Goal: Task Accomplishment & Management: Manage account settings

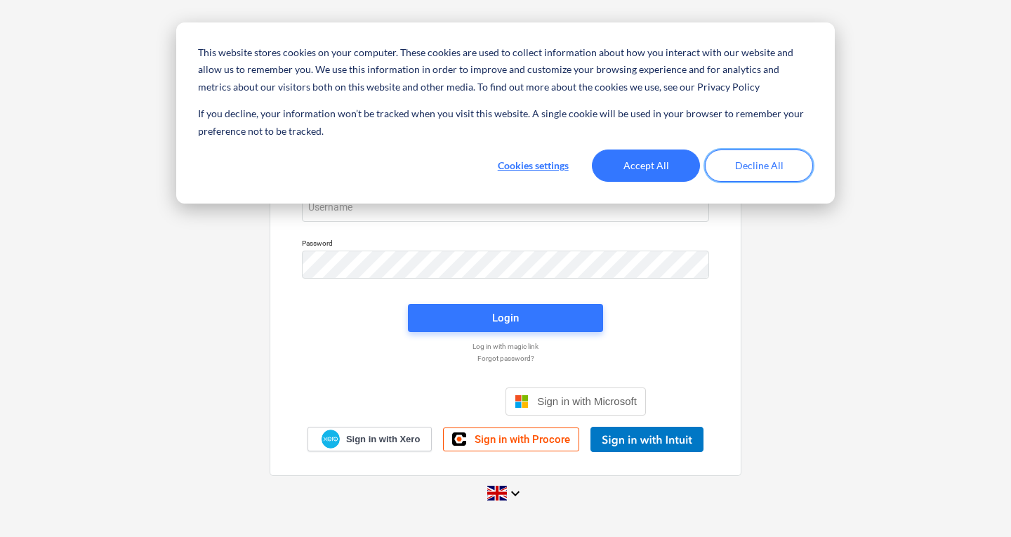
click at [759, 175] on button "Decline All" at bounding box center [759, 166] width 108 height 32
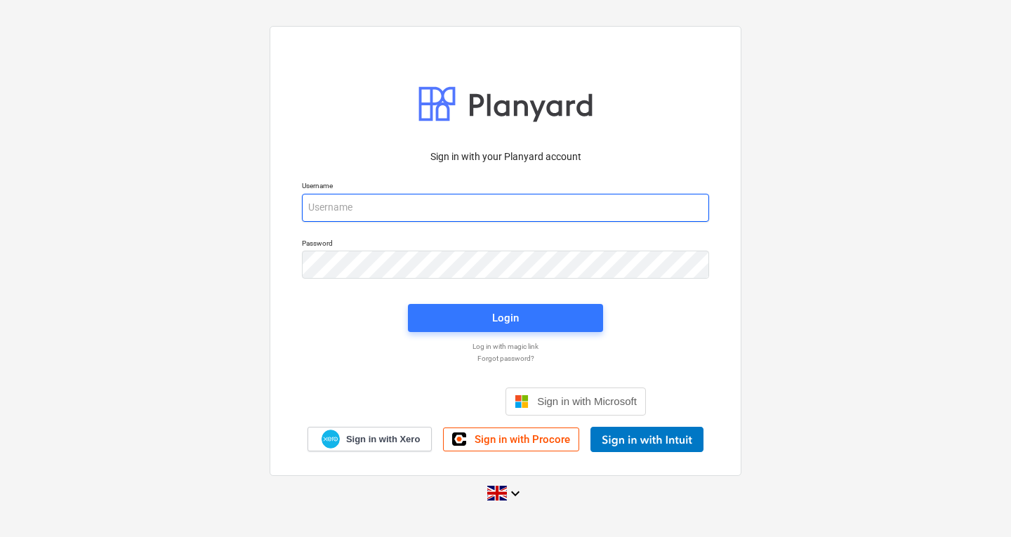
click at [365, 213] on input "email" at bounding box center [505, 208] width 407 height 28
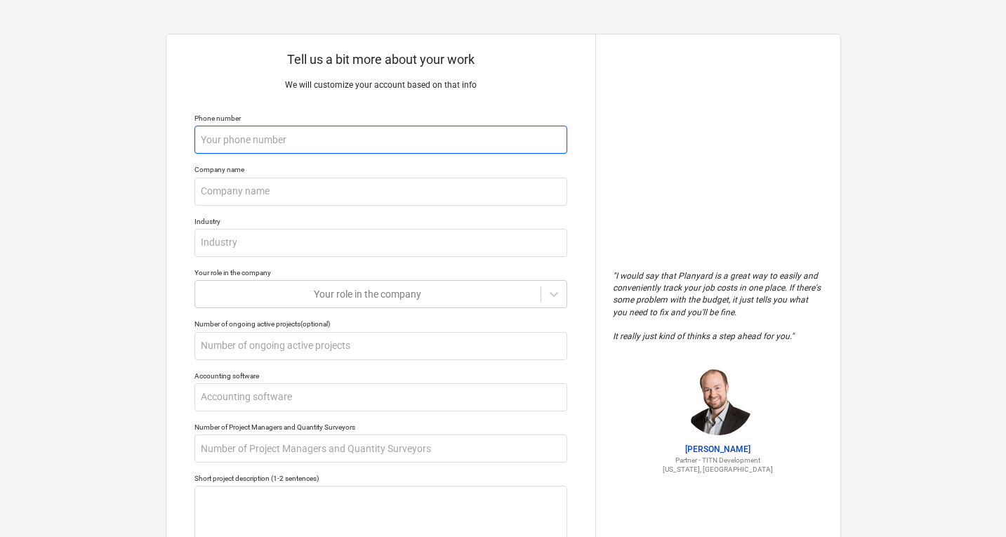
click at [267, 138] on input "text" at bounding box center [380, 140] width 373 height 28
type textarea "x"
type input "0"
type textarea "x"
type input "07"
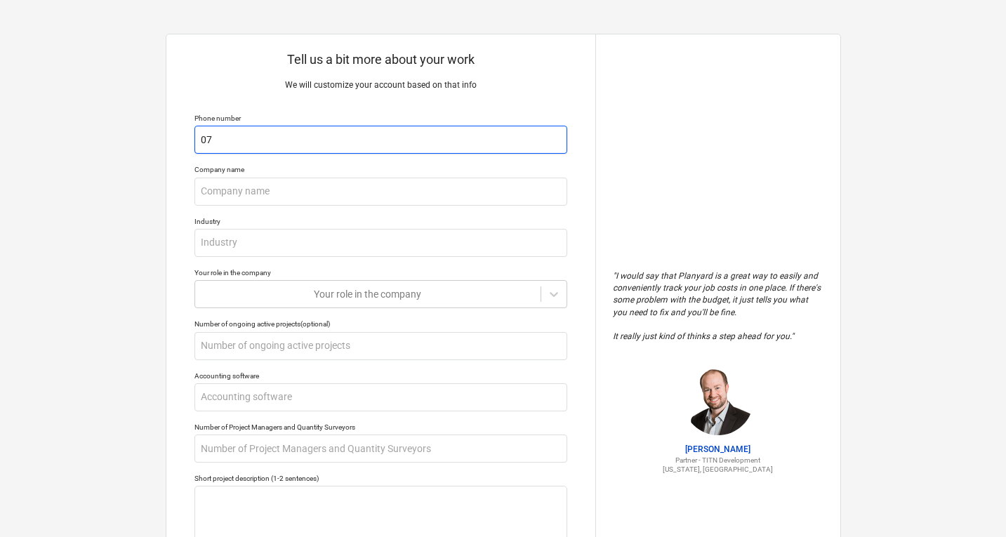
type textarea "x"
type input "079"
type textarea "x"
type input "0790"
type textarea "x"
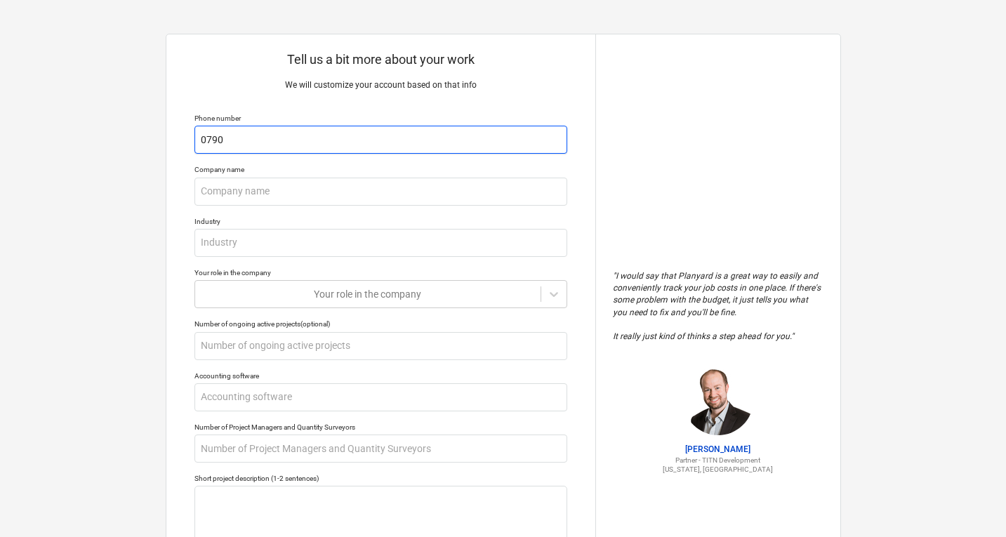
type input "07901"
type textarea "x"
type input "079015"
type textarea "x"
type input "0790152"
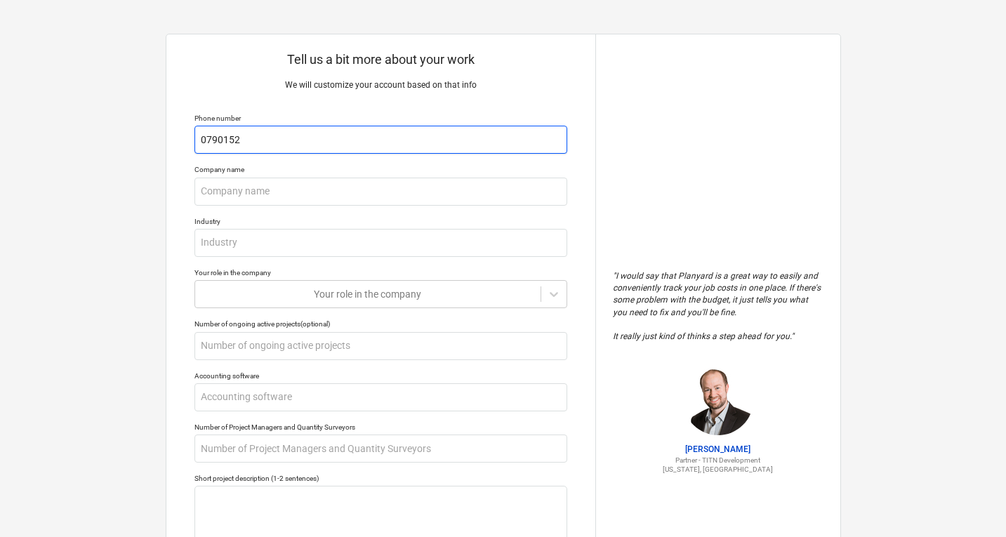
type textarea "x"
type input "07901525"
type textarea "x"
type input "079015256"
type textarea "x"
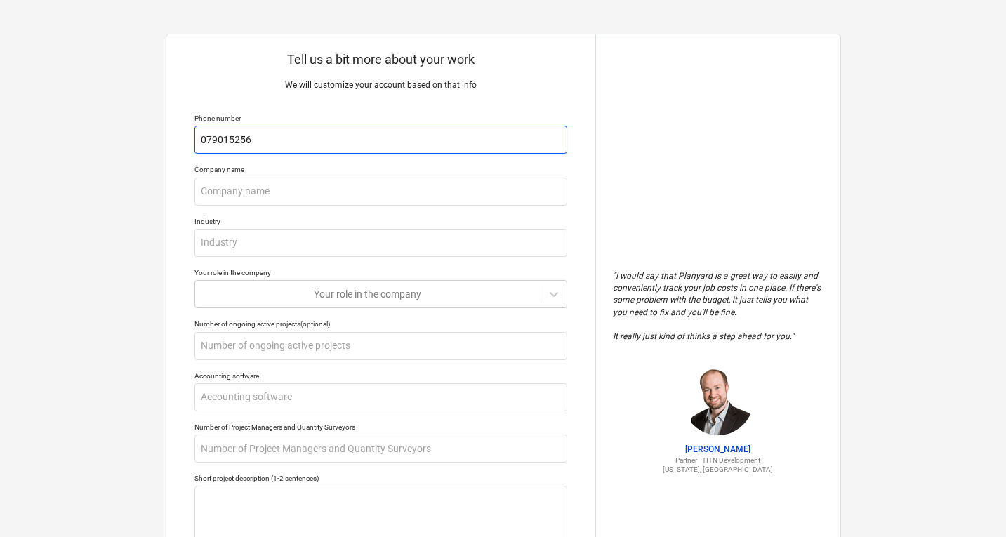
type input "0790152565"
type textarea "x"
type input "07901525659"
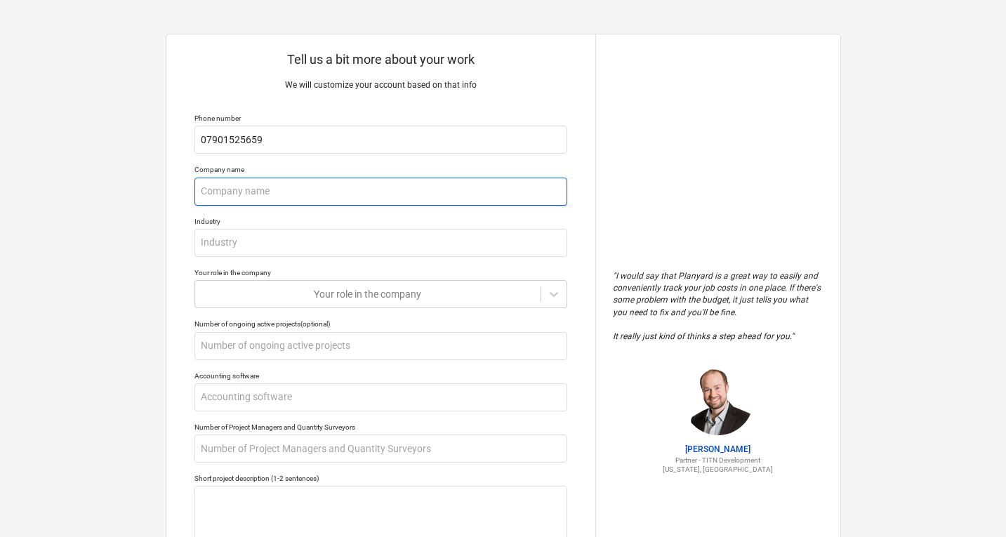
click at [250, 192] on input "text" at bounding box center [380, 192] width 373 height 28
type textarea "x"
type input "y"
type textarea "x"
type input "ya"
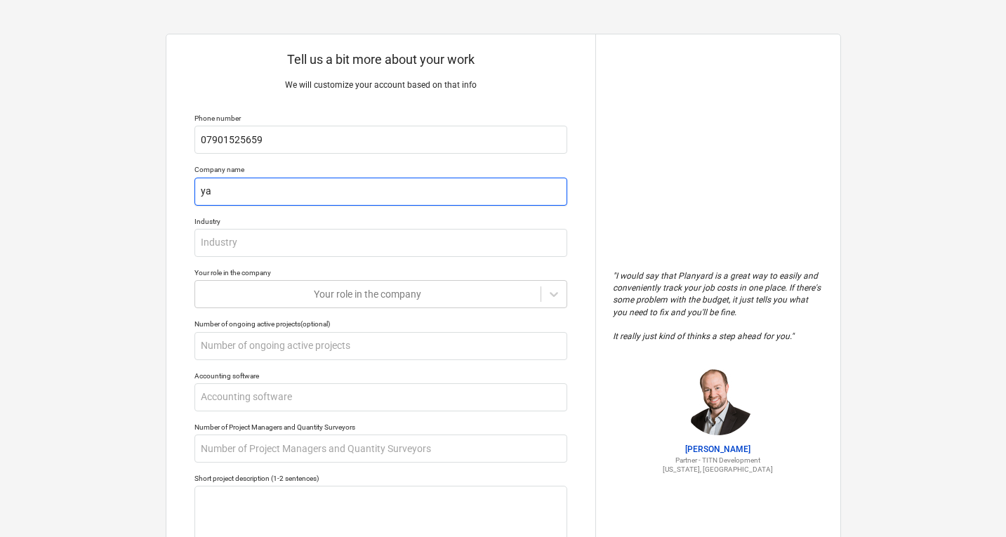
type textarea "x"
type input "yat"
type textarea "x"
type input "yate"
type textarea "x"
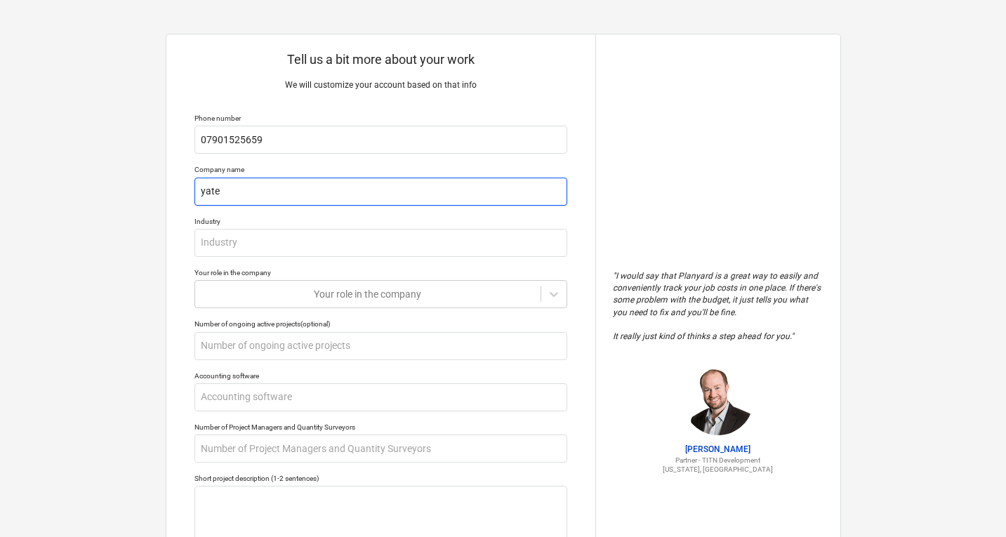
type input "yat"
type textarea "x"
type input "ya"
type textarea "x"
type input "y"
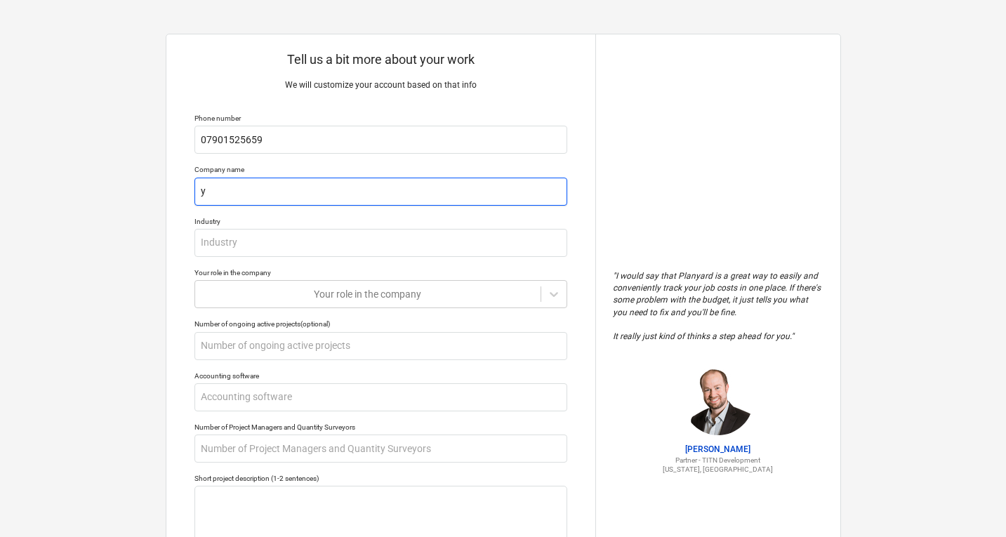
type textarea "x"
type input "Y"
type textarea "x"
type input "YA"
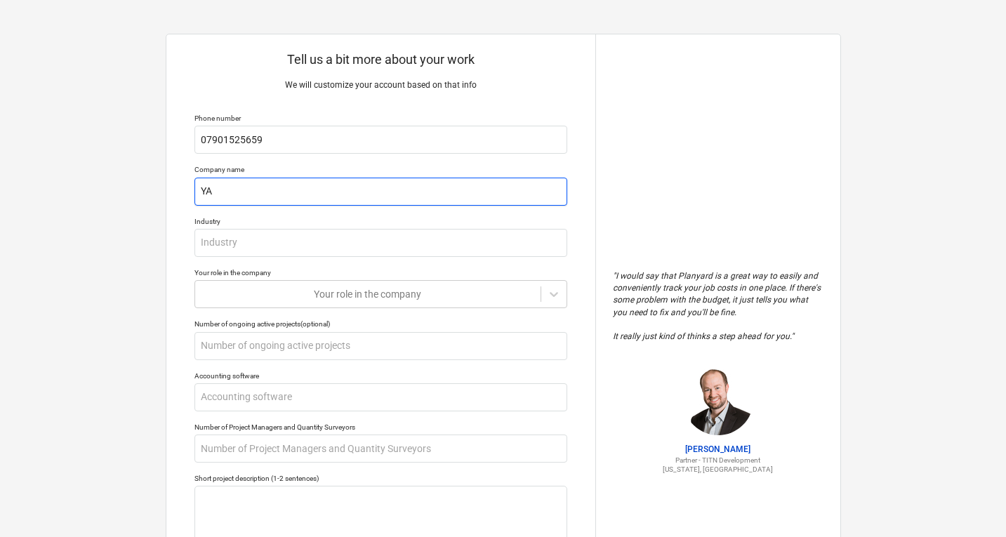
type textarea "x"
type input "YATE"
type textarea "x"
type input "YATES"
type textarea "x"
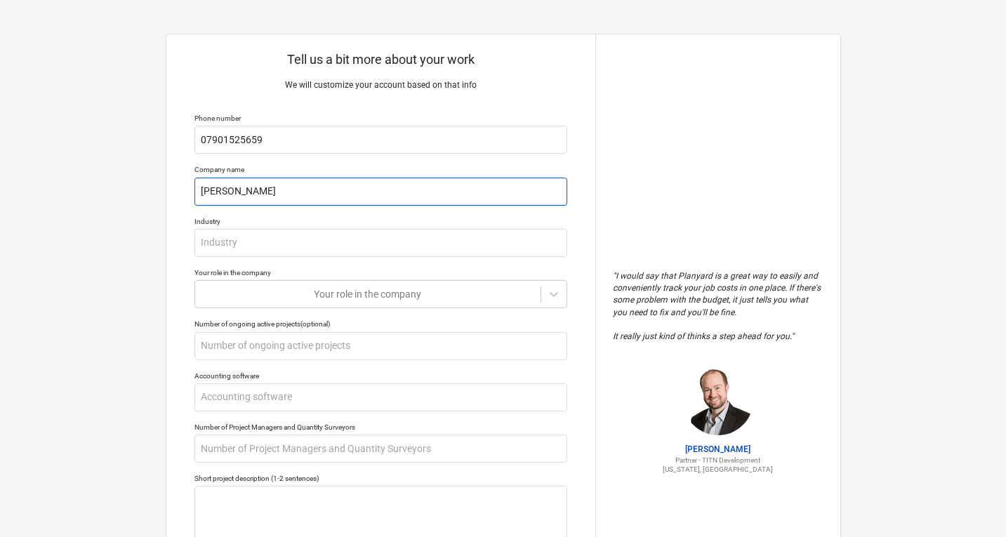
type input "YATESG"
type textarea "x"
type input "YATESGR"
type textarea "x"
type input "YATESGRO"
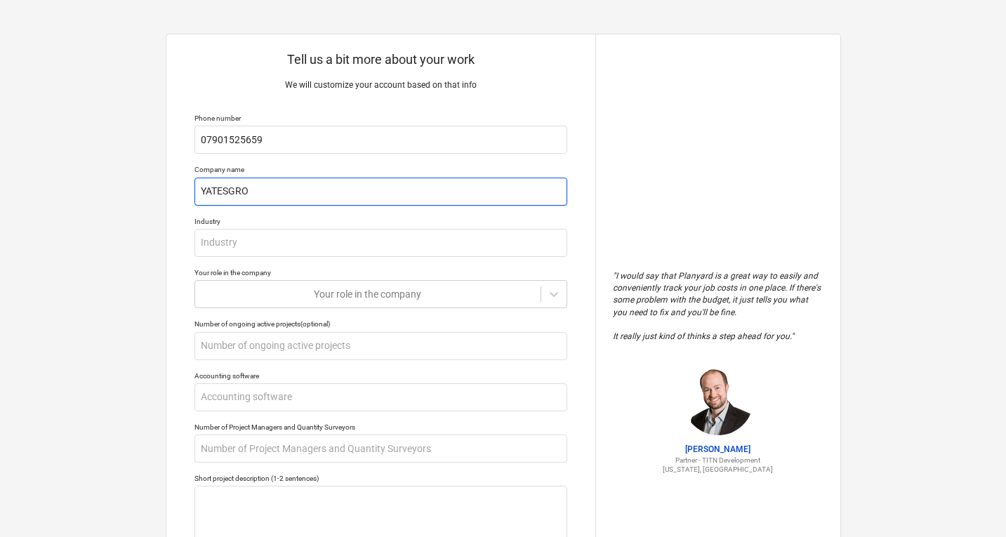
type textarea "x"
type input "YATESGROU"
type textarea "x"
type input "YATESGROUN"
type textarea "x"
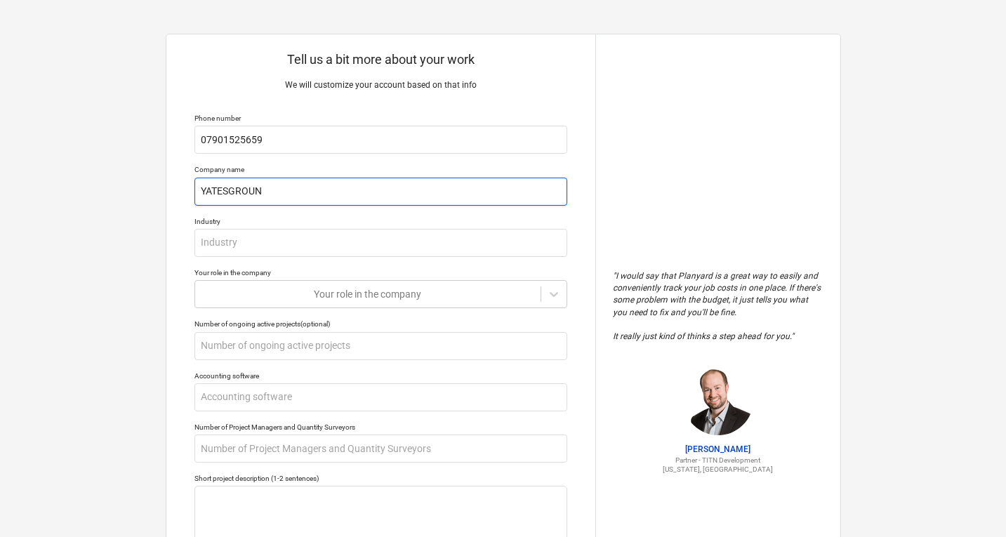
type input "YATESGROUND"
type textarea "x"
type input "YATESGROUNDW"
type textarea "x"
type input "YATESGROUNDWO"
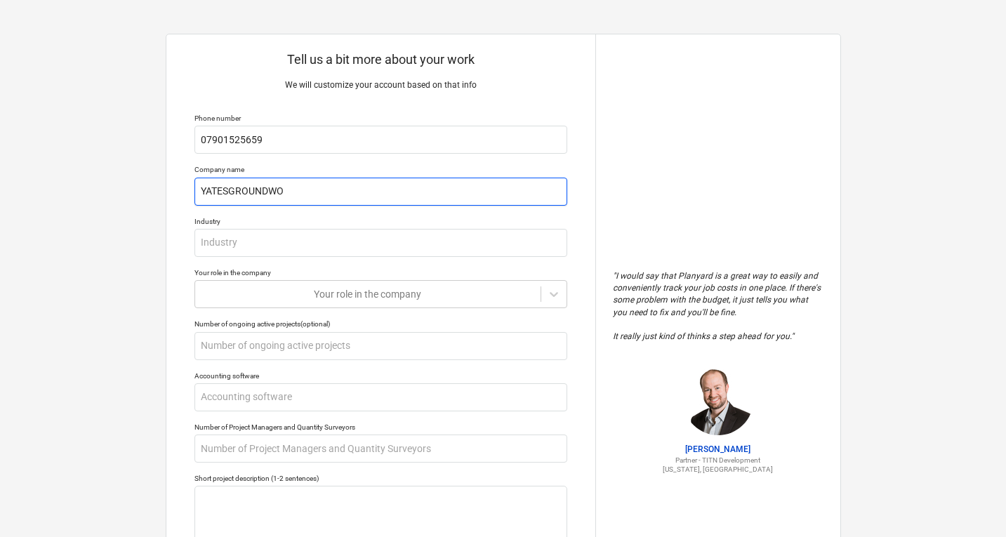
type textarea "x"
type input "YATESGROUNDWOR"
type textarea "x"
type input "YATESGROUNDWORK"
type textarea "x"
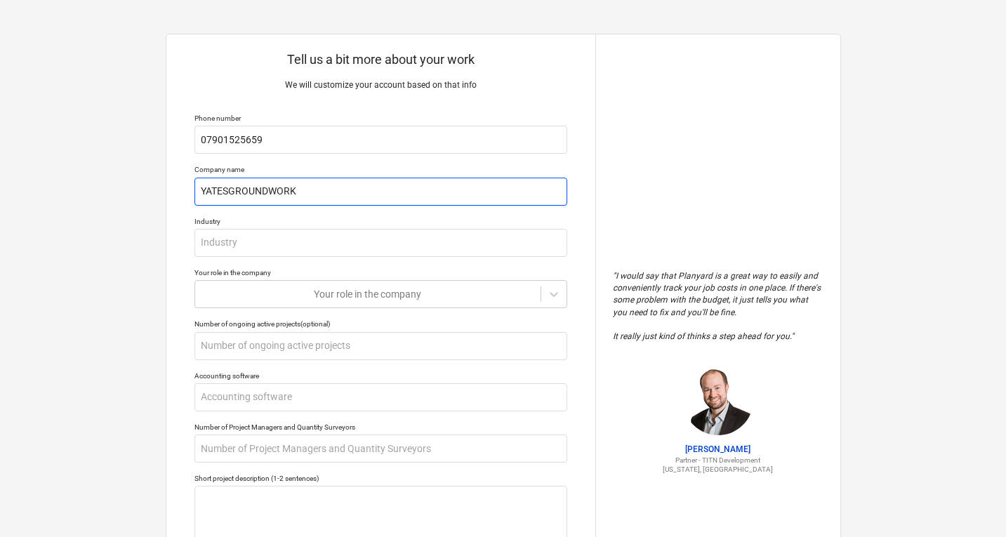
type input "YATESGROUNDWORK"
type textarea "x"
type input "YATESGROUNDWORK L"
type textarea "x"
type input "YATESGROUNDWORK LT"
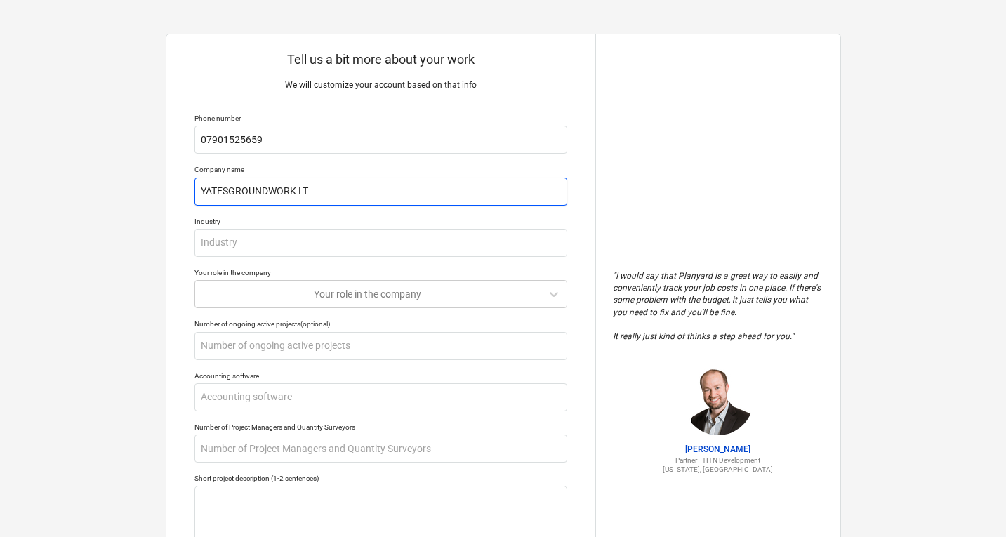
type textarea "x"
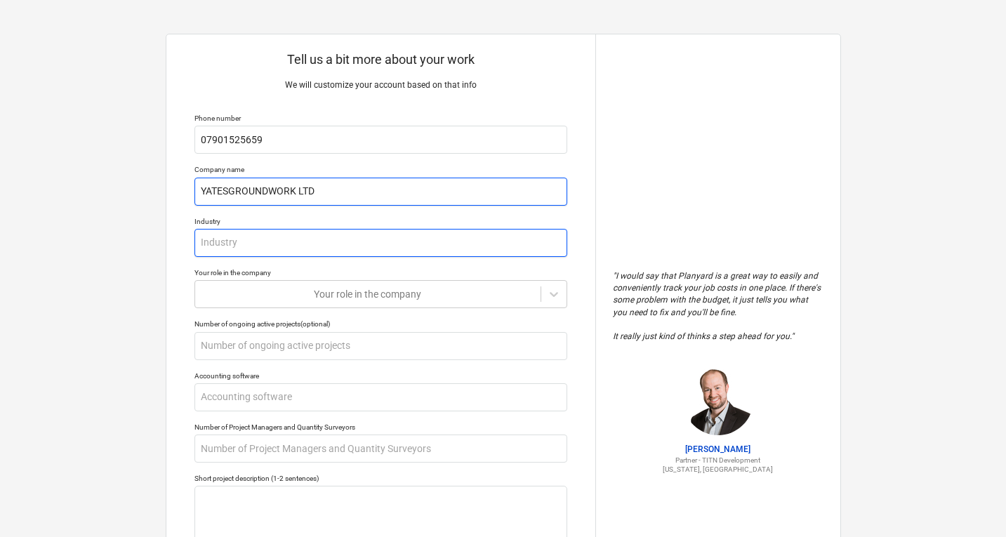
type input "YATESGROUNDWORK LTD"
click at [246, 251] on input "text" at bounding box center [380, 243] width 373 height 28
type textarea "x"
type input "C"
type textarea "x"
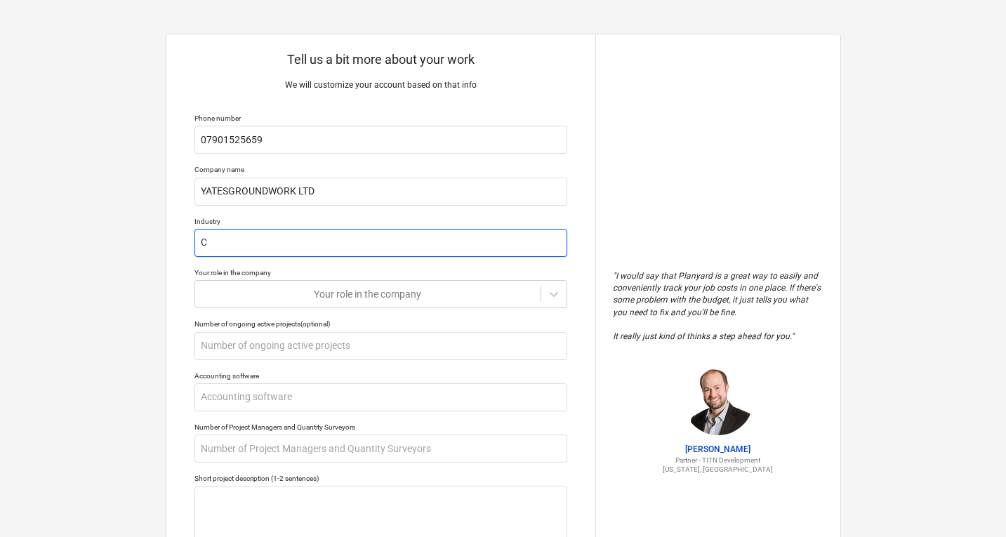
type input "CO"
type textarea "x"
type input "CON"
type textarea "x"
type input "CONS"
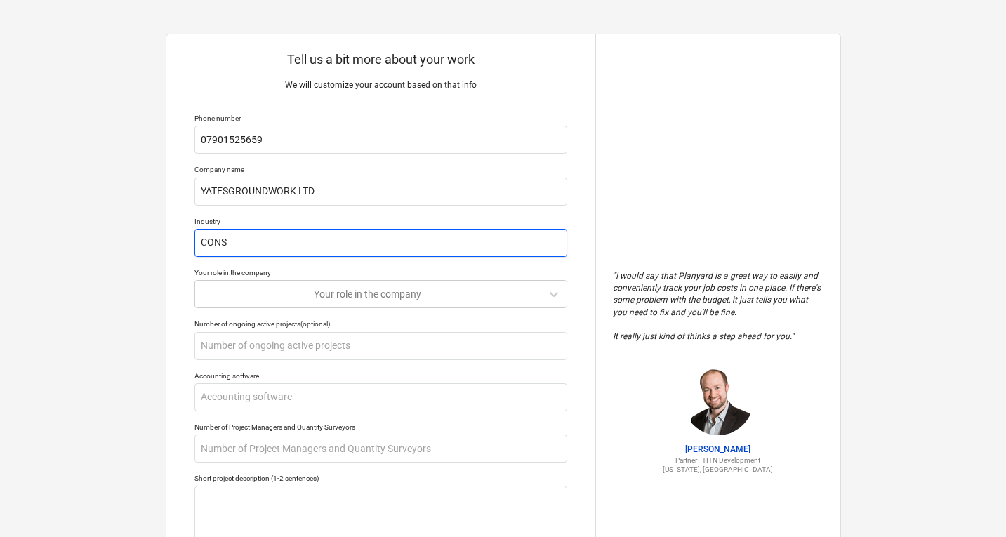
type textarea "x"
type input "CONST"
type textarea "x"
type input "CONSTR"
type textarea "x"
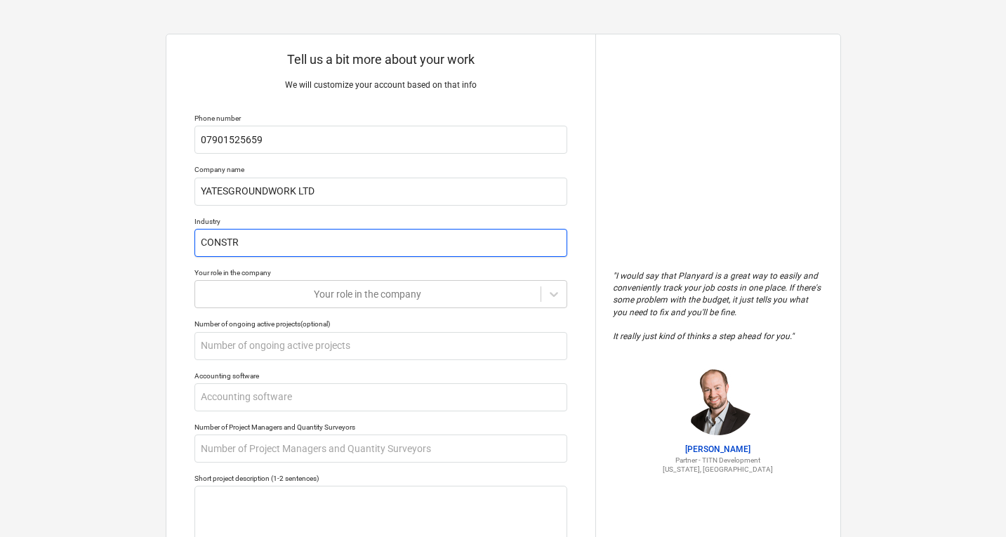
type input "CONSTRU"
type textarea "x"
type input "CONSTRUC"
type textarea "x"
type input "CONSTRUCT"
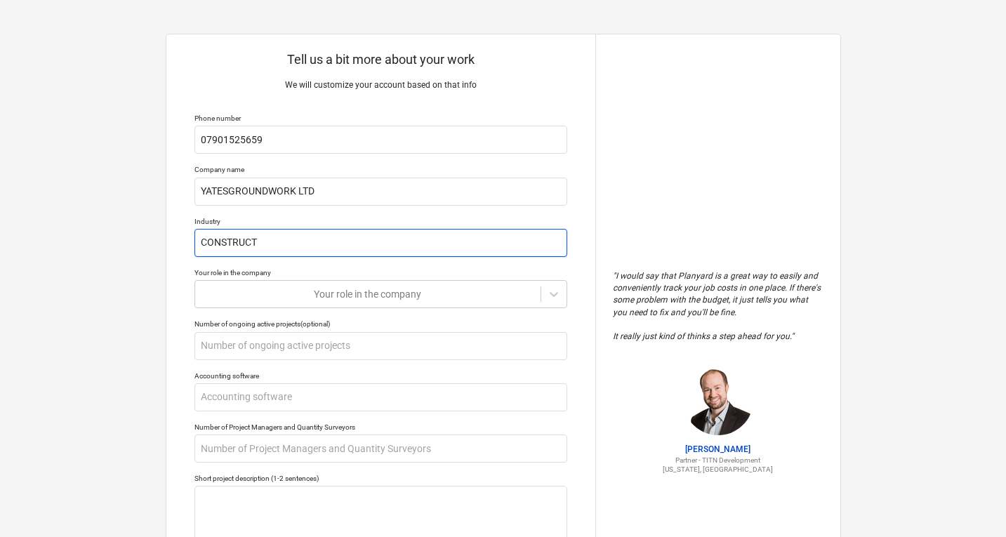
type textarea "x"
type input "CONSTRUCTI"
type textarea "x"
type input "CONSTRUCTIO"
type textarea "x"
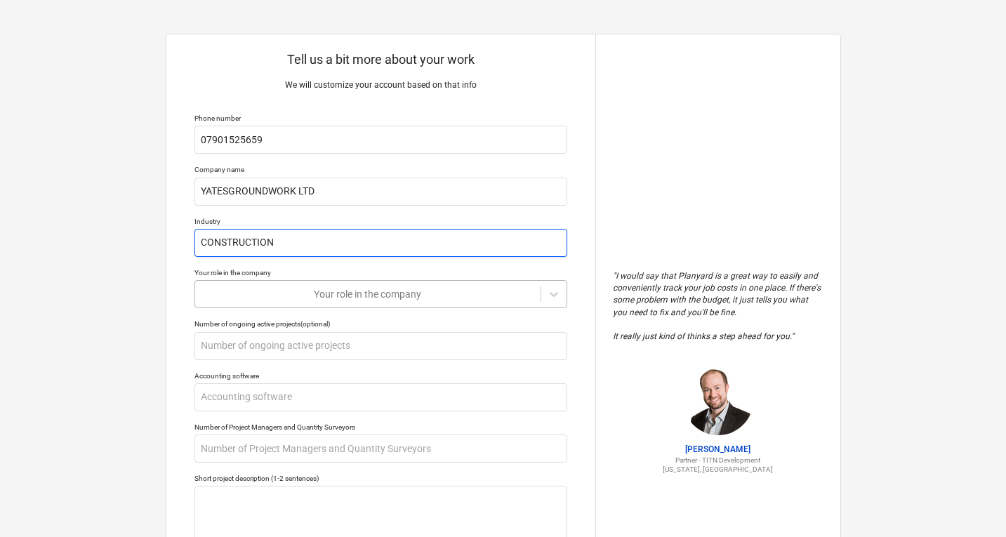
type input "CONSTRUCTION"
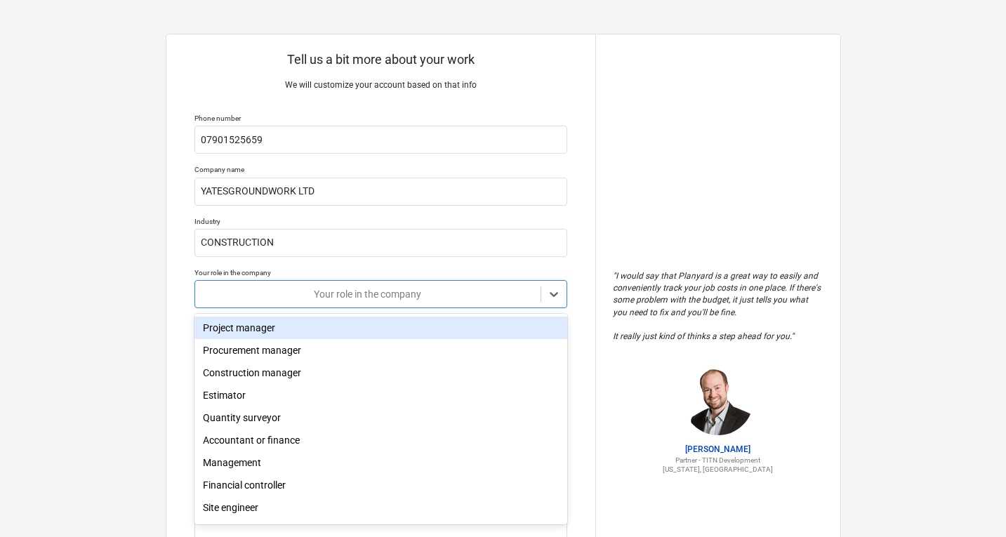
click at [281, 290] on div at bounding box center [367, 294] width 331 height 14
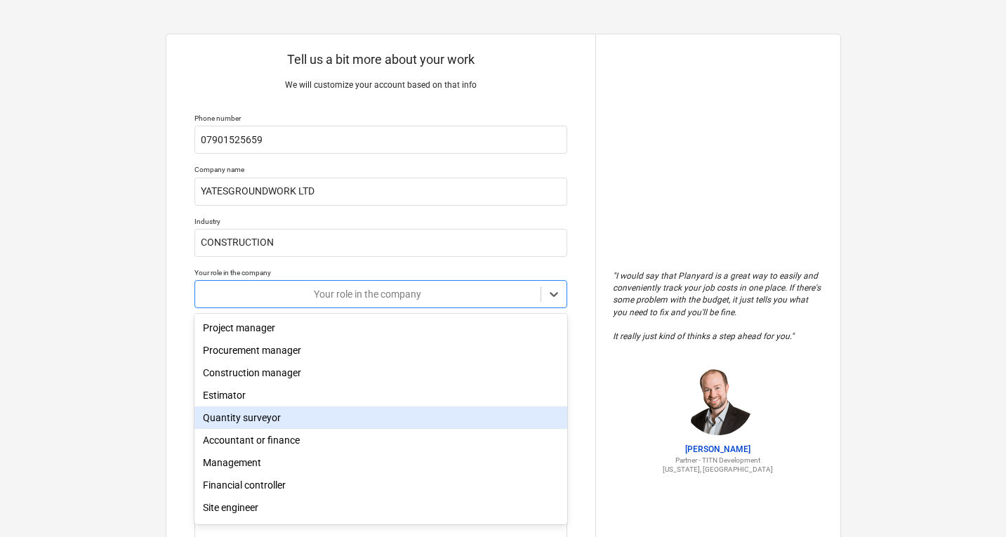
click at [258, 416] on div "Quantity surveyor" at bounding box center [380, 417] width 373 height 22
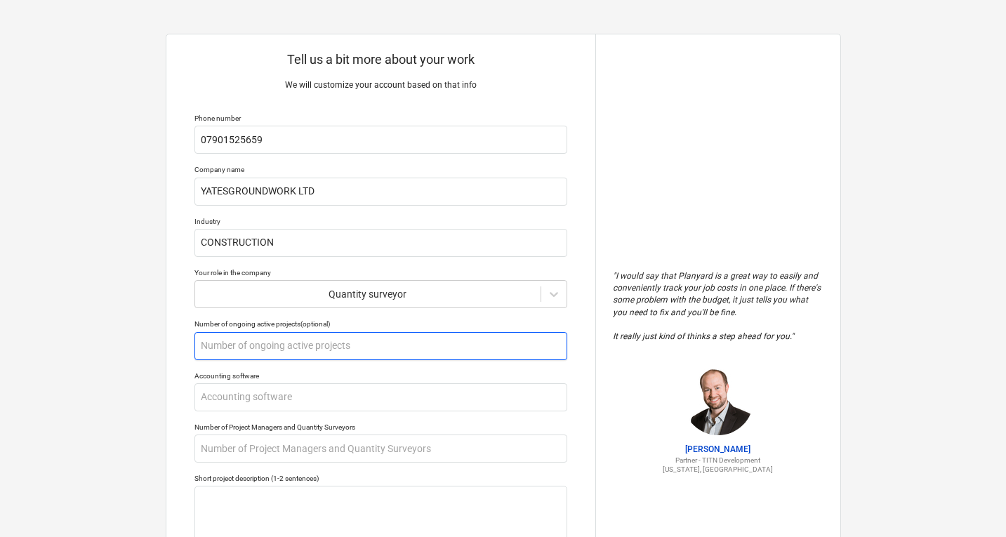
click at [251, 348] on input "text" at bounding box center [380, 346] width 373 height 28
type textarea "x"
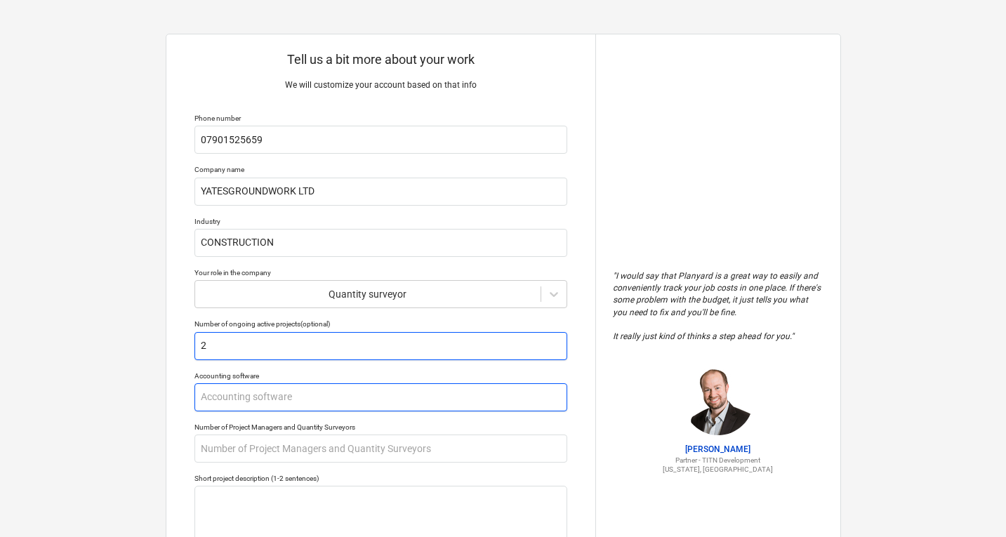
type input "2"
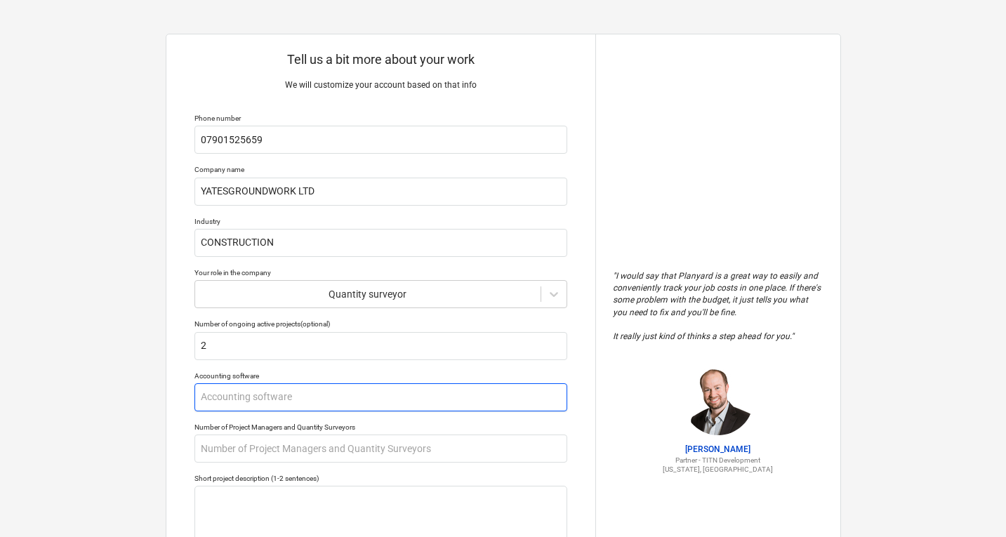
click at [267, 390] on input "text" at bounding box center [380, 397] width 373 height 28
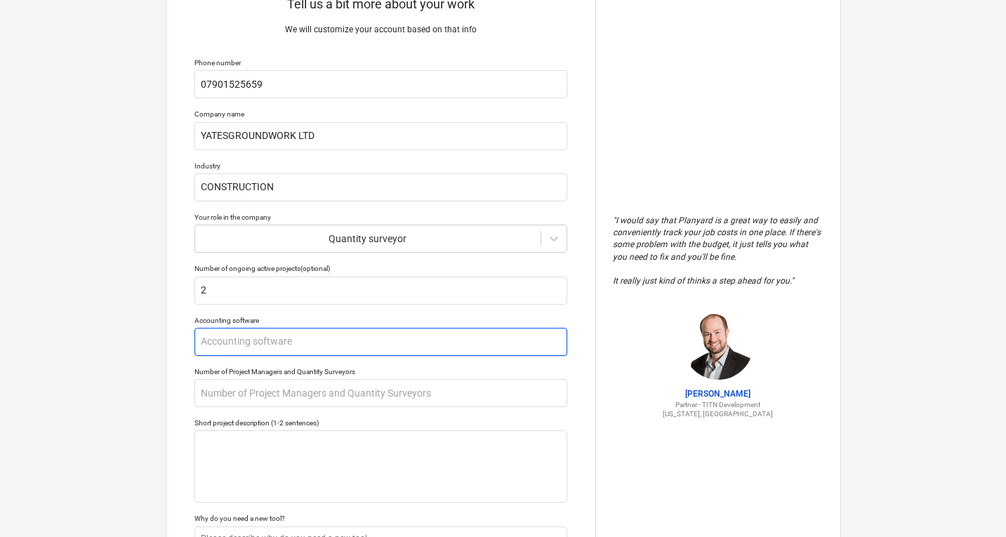
scroll to position [57, 0]
type textarea "x"
type input "N"
type textarea "x"
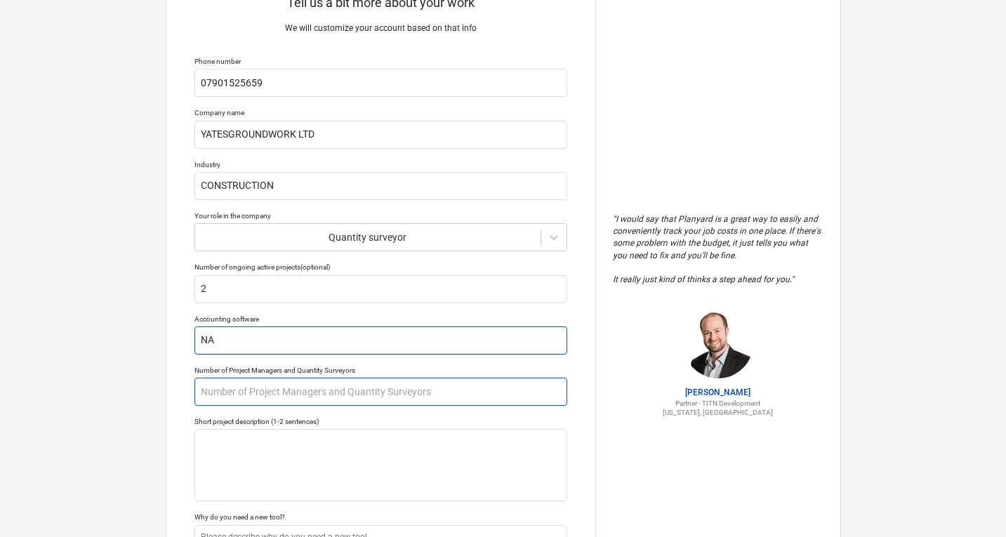
type input "NA"
click at [282, 392] on input "text" at bounding box center [380, 392] width 373 height 28
type textarea "x"
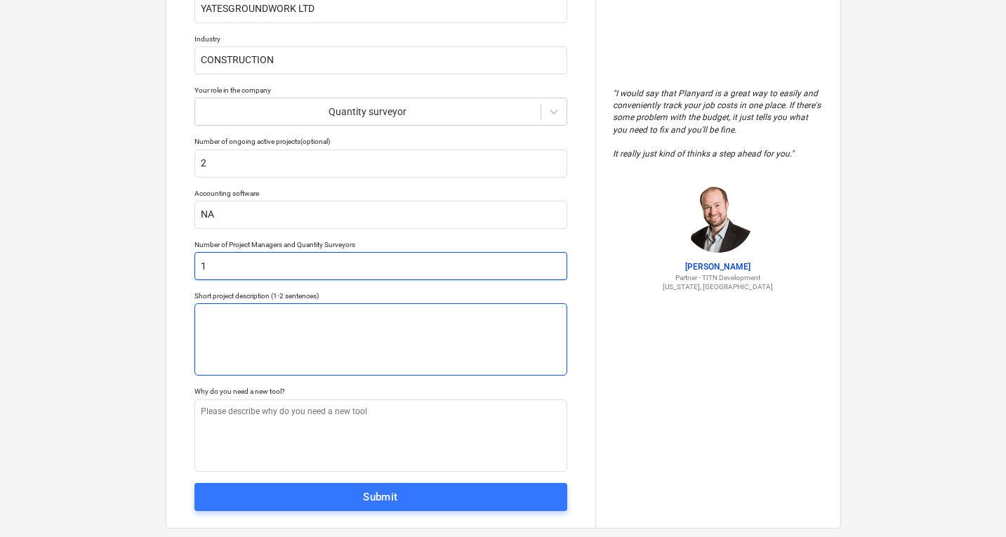
scroll to position [184, 0]
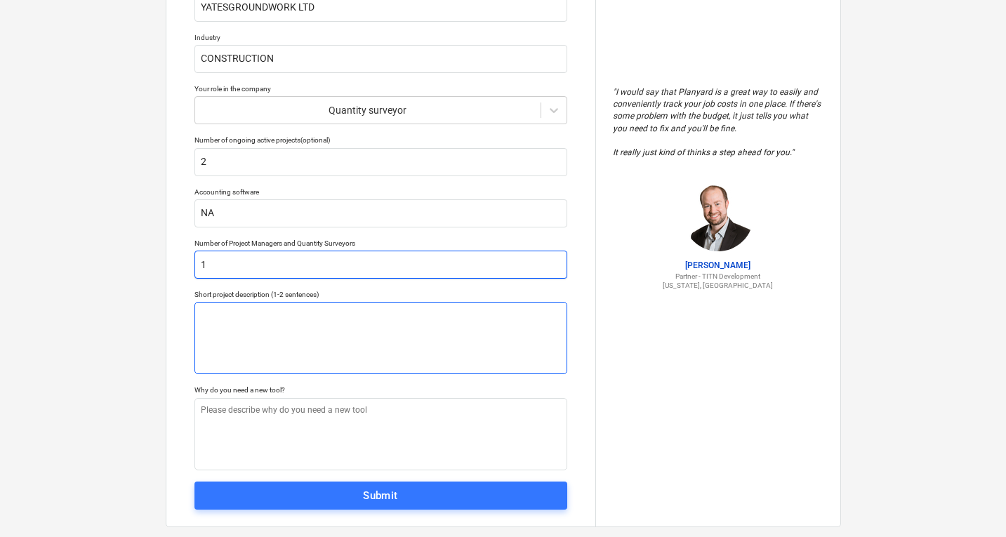
type input "1"
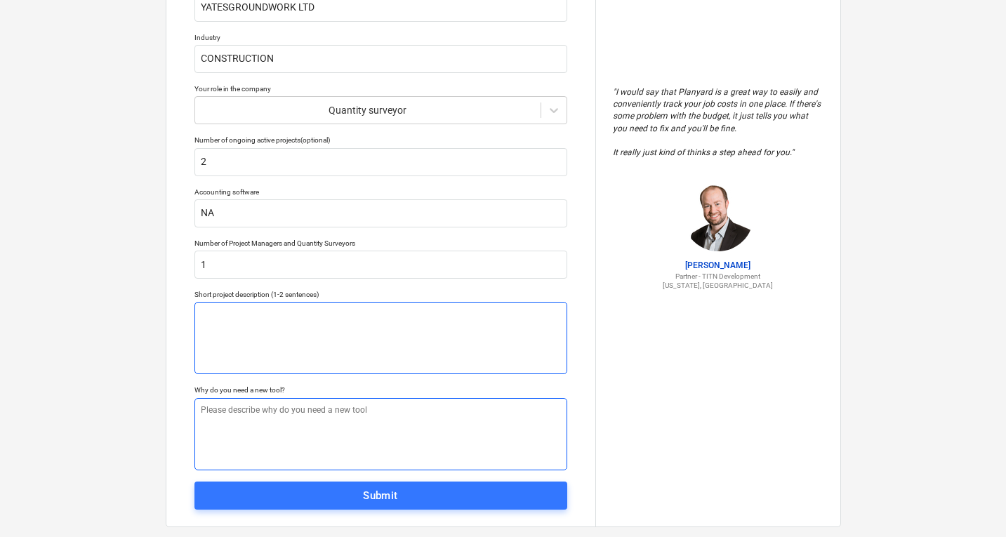
click at [258, 434] on textarea at bounding box center [380, 434] width 373 height 72
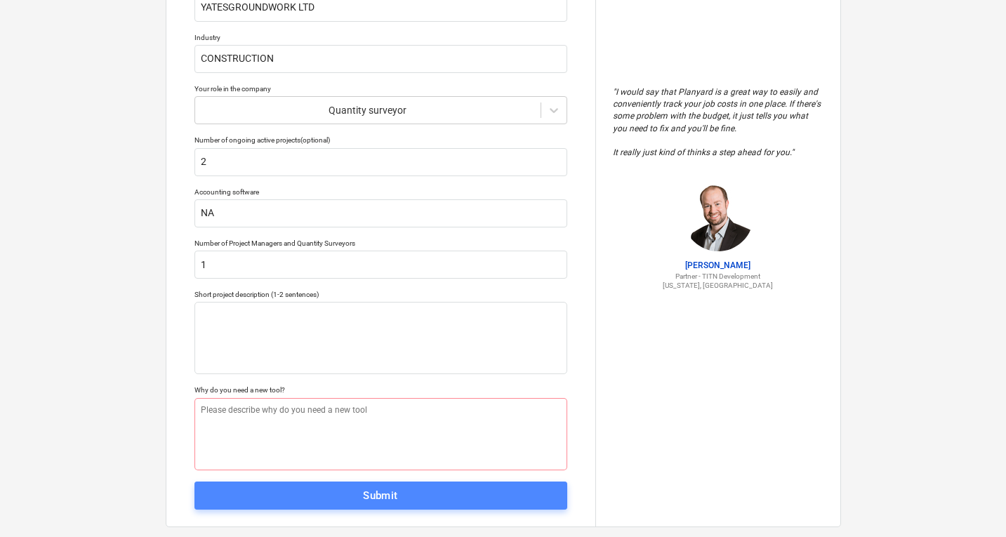
click at [369, 498] on div "Submit" at bounding box center [380, 495] width 35 height 18
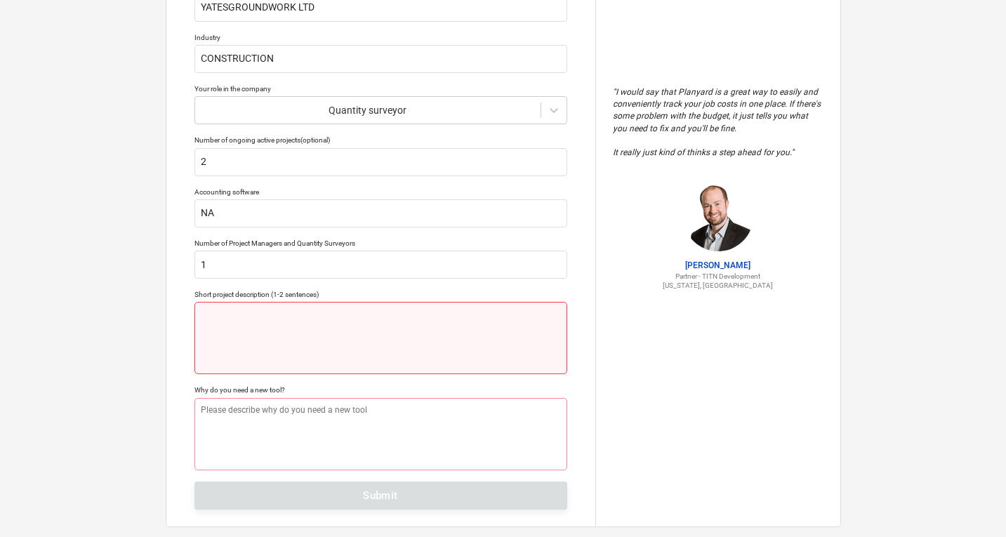
click at [260, 340] on textarea at bounding box center [380, 338] width 373 height 72
type textarea "x"
type textarea "N"
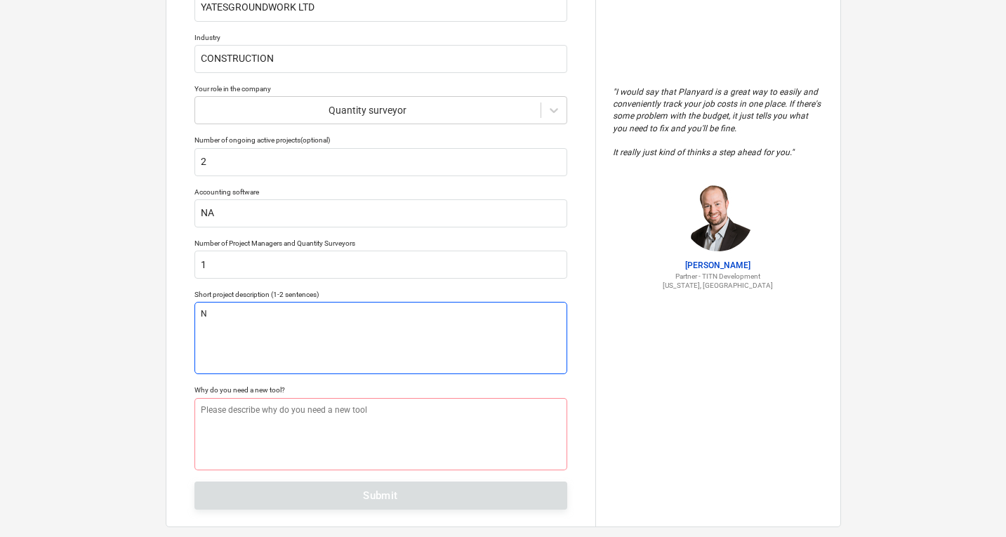
type textarea "x"
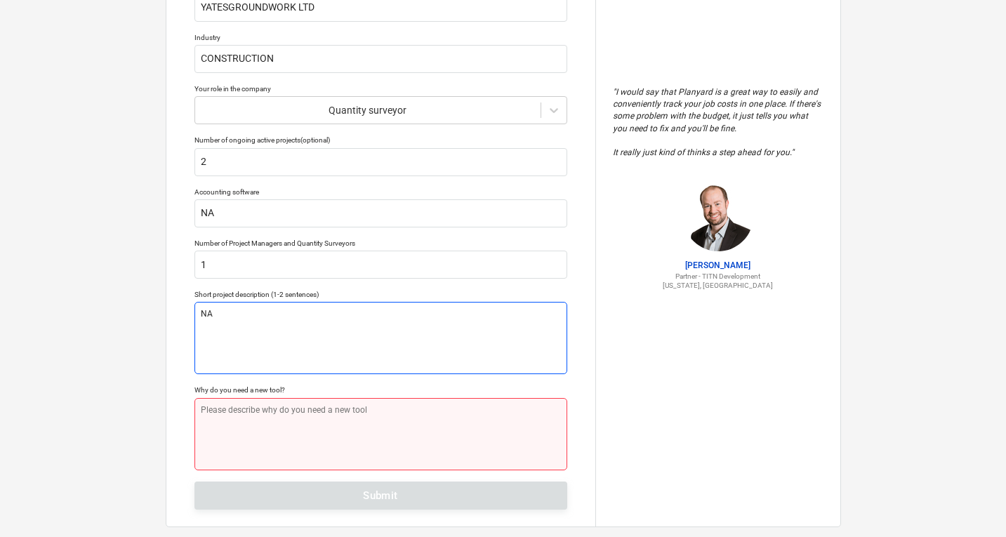
type textarea "NA"
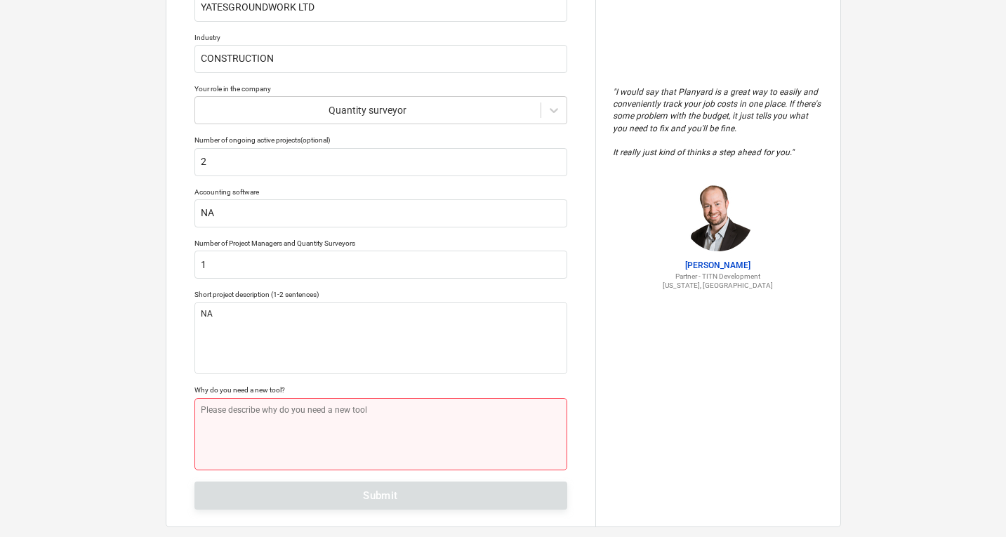
click at [223, 404] on textarea at bounding box center [380, 434] width 373 height 72
type textarea "x"
type textarea "N"
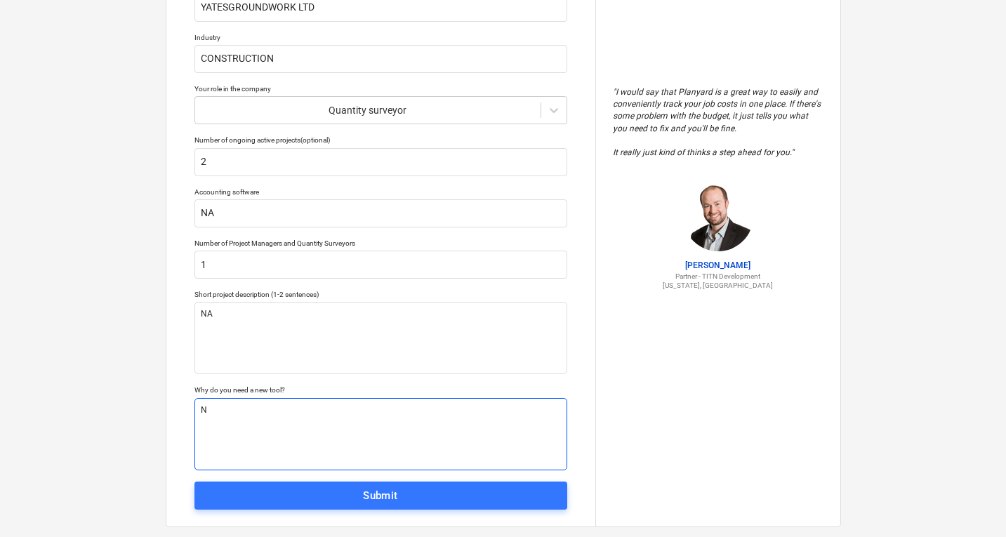
type textarea "x"
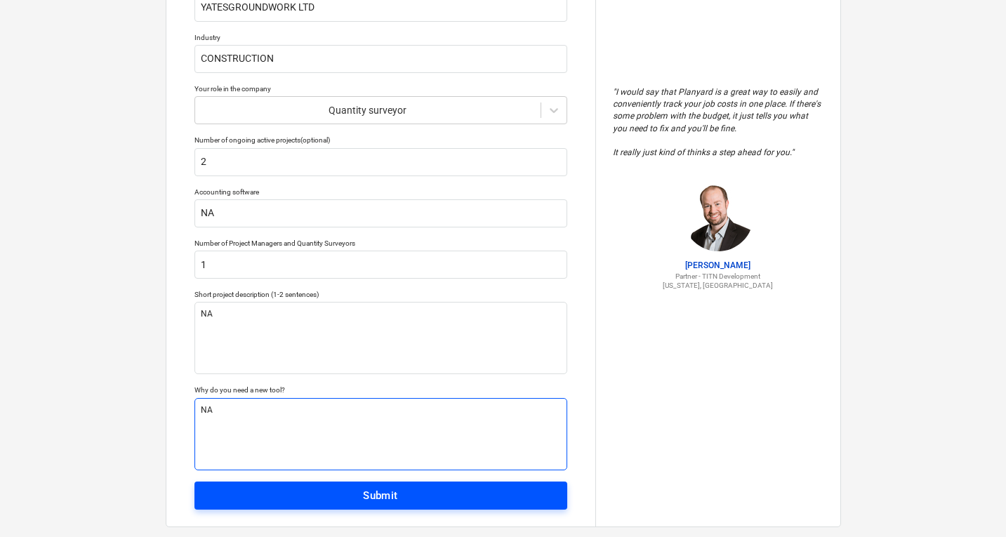
type textarea "NA"
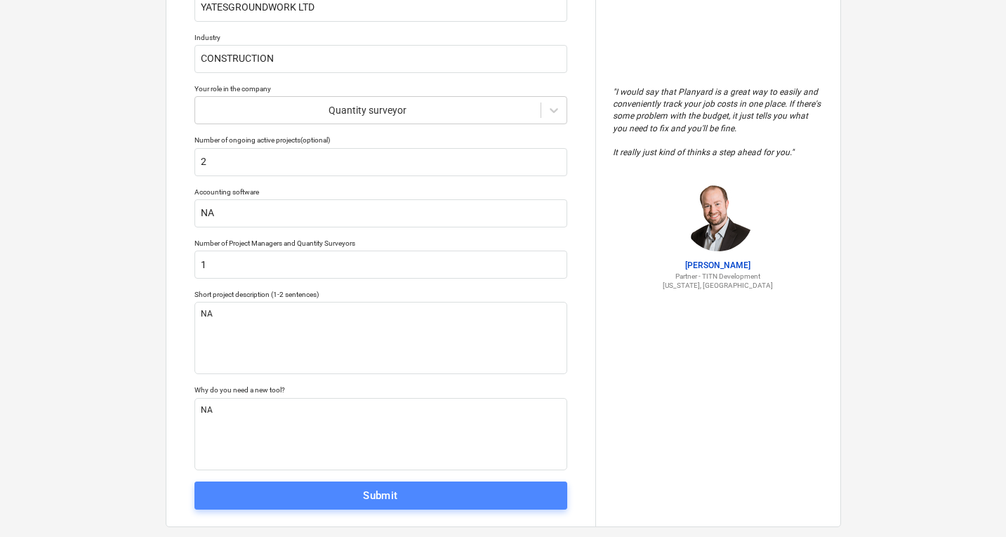
click at [302, 505] on button "Submit" at bounding box center [380, 496] width 373 height 28
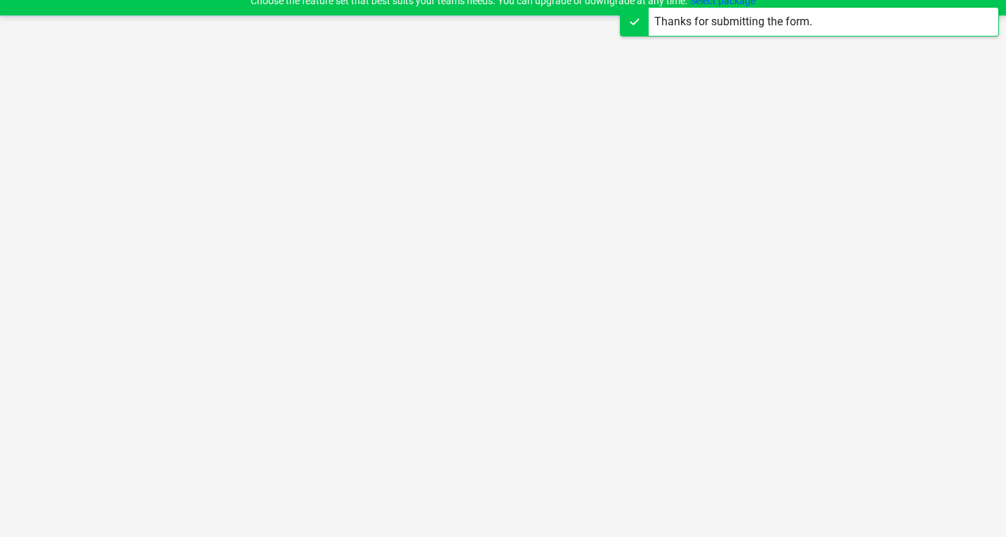
scroll to position [13, 0]
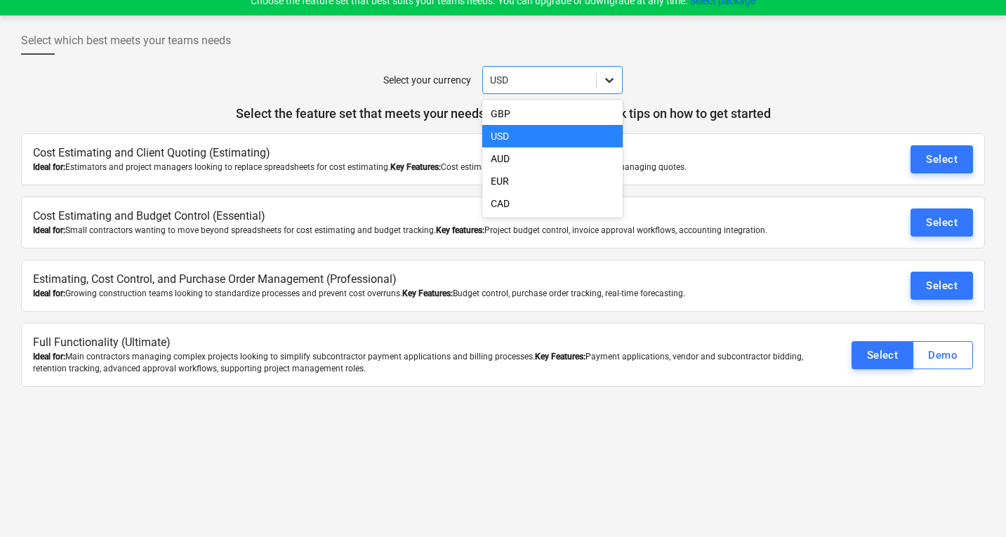
click at [612, 80] on icon at bounding box center [609, 80] width 8 height 5
click at [514, 114] on div "GBP" at bounding box center [552, 113] width 140 height 22
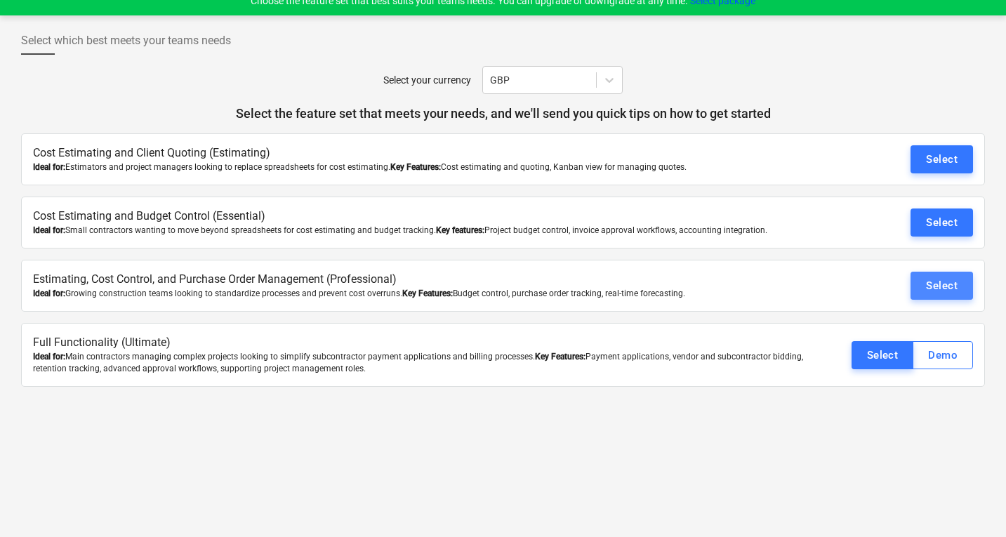
click at [950, 284] on div "Select" at bounding box center [942, 286] width 32 height 18
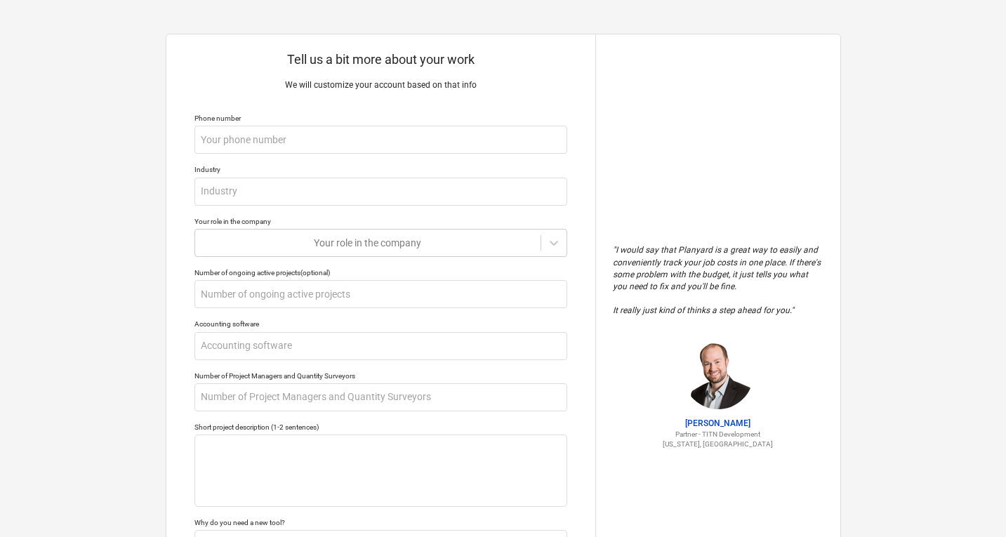
type textarea "x"
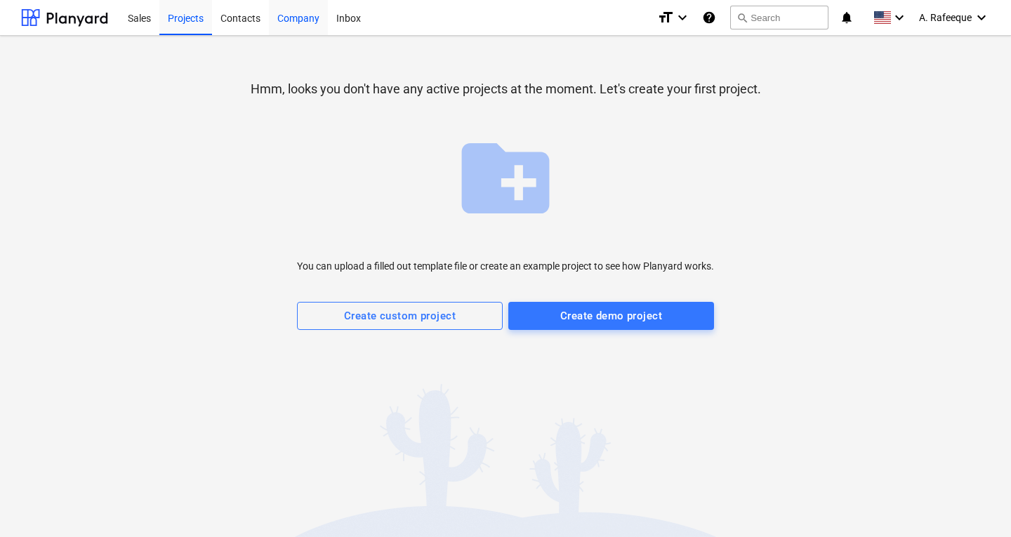
click at [284, 20] on div "Company" at bounding box center [298, 17] width 59 height 36
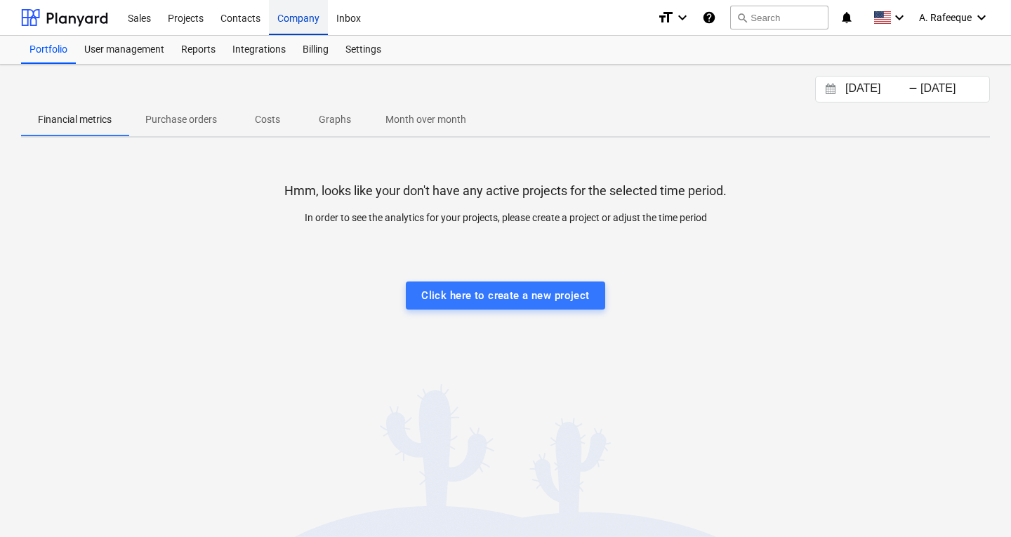
click at [295, 28] on div "Company" at bounding box center [298, 17] width 59 height 36
click at [103, 60] on div "User management" at bounding box center [124, 50] width 97 height 28
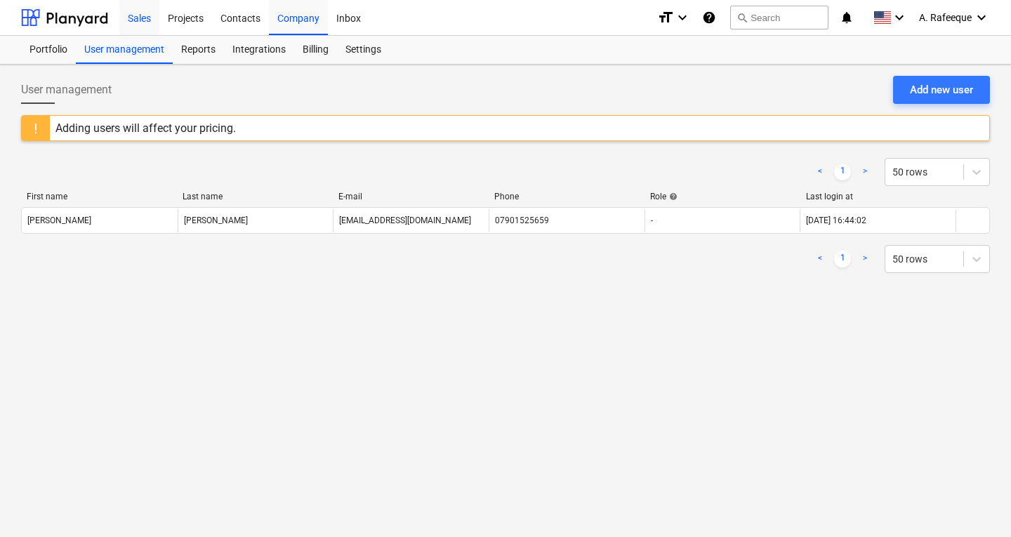
click at [134, 6] on div "Sales" at bounding box center [139, 17] width 40 height 36
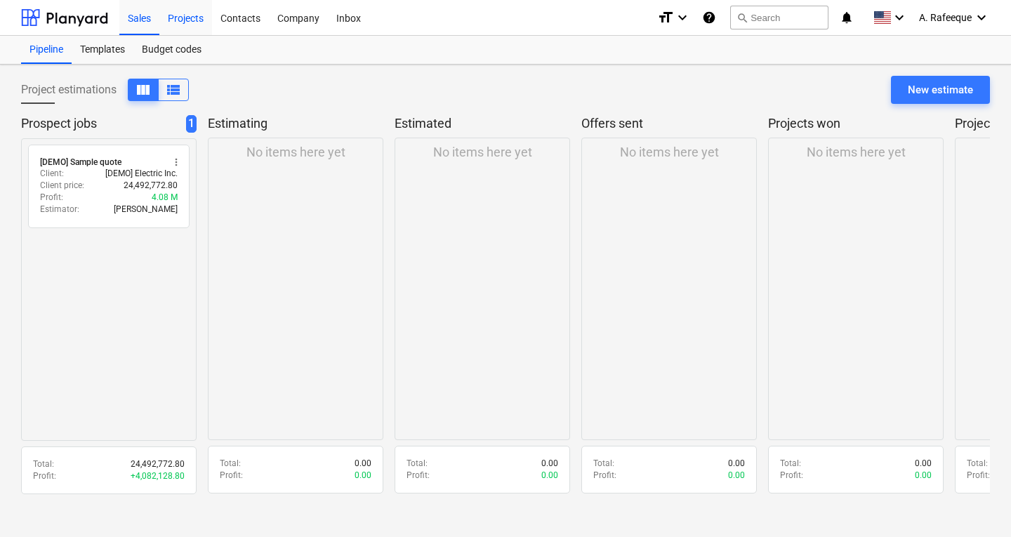
click at [182, 18] on div "Projects" at bounding box center [185, 17] width 53 height 36
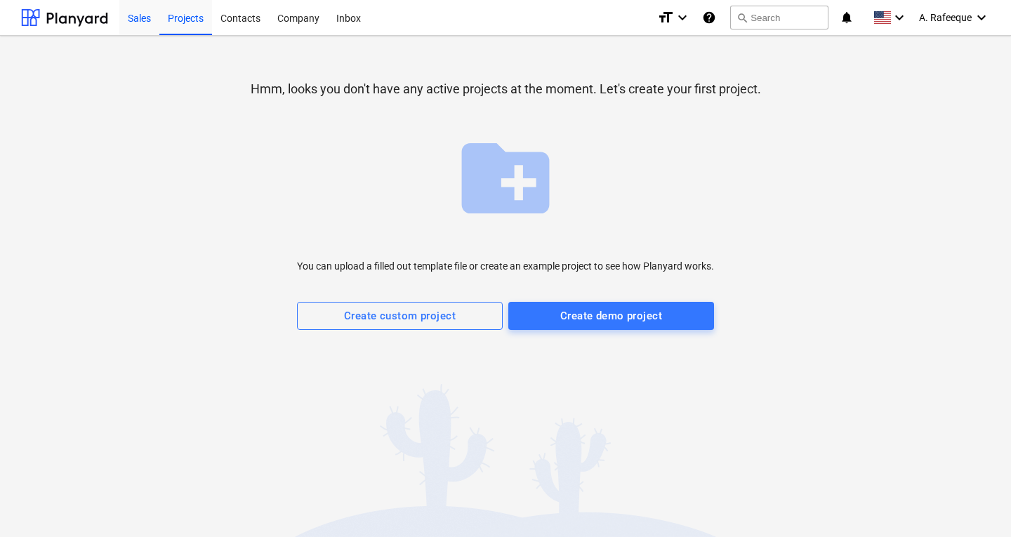
click at [137, 20] on div "Sales" at bounding box center [139, 17] width 40 height 36
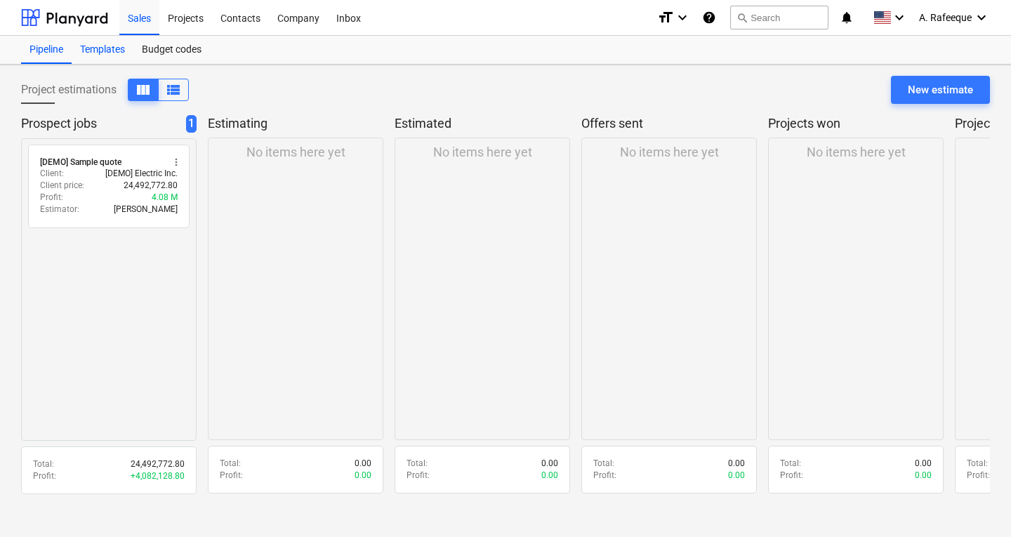
click at [90, 48] on div "Templates" at bounding box center [103, 50] width 62 height 28
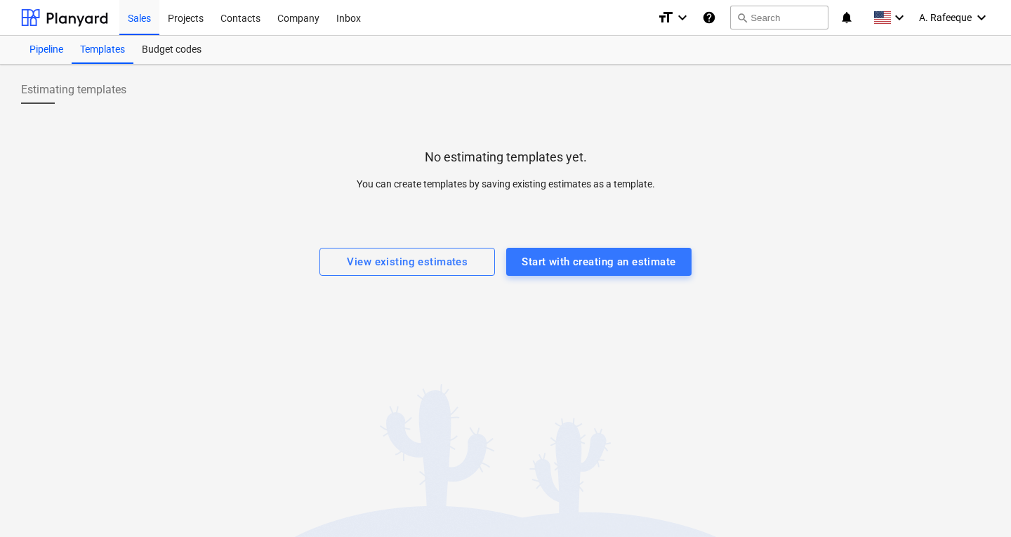
click at [51, 41] on div "Pipeline" at bounding box center [46, 50] width 51 height 28
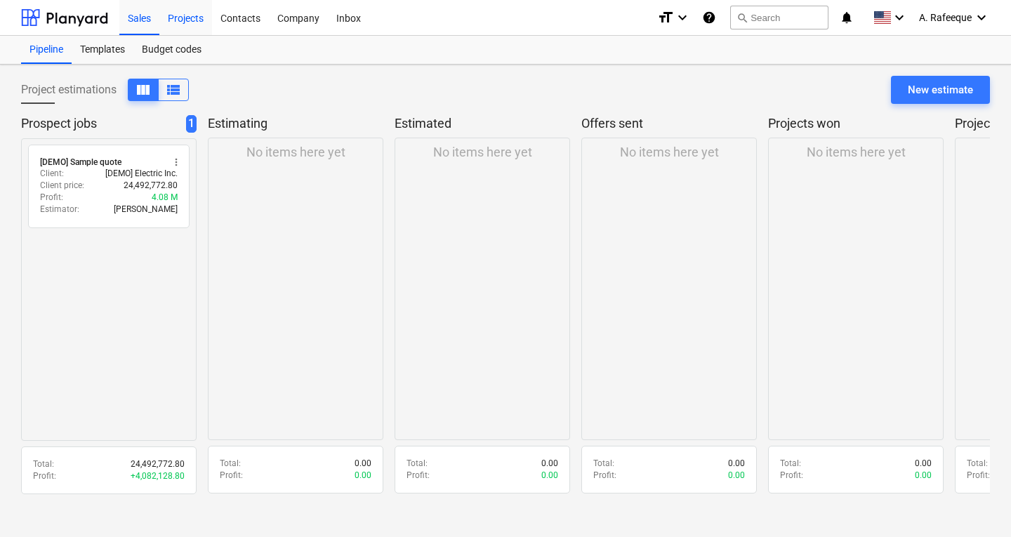
click at [191, 14] on div "Projects" at bounding box center [185, 17] width 53 height 36
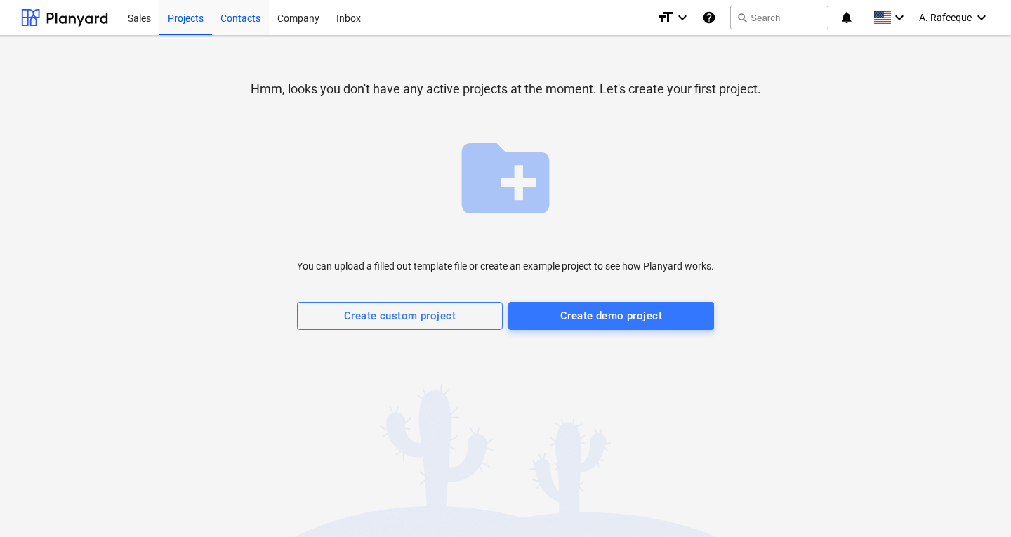
click at [257, 29] on div "Contacts" at bounding box center [240, 17] width 57 height 36
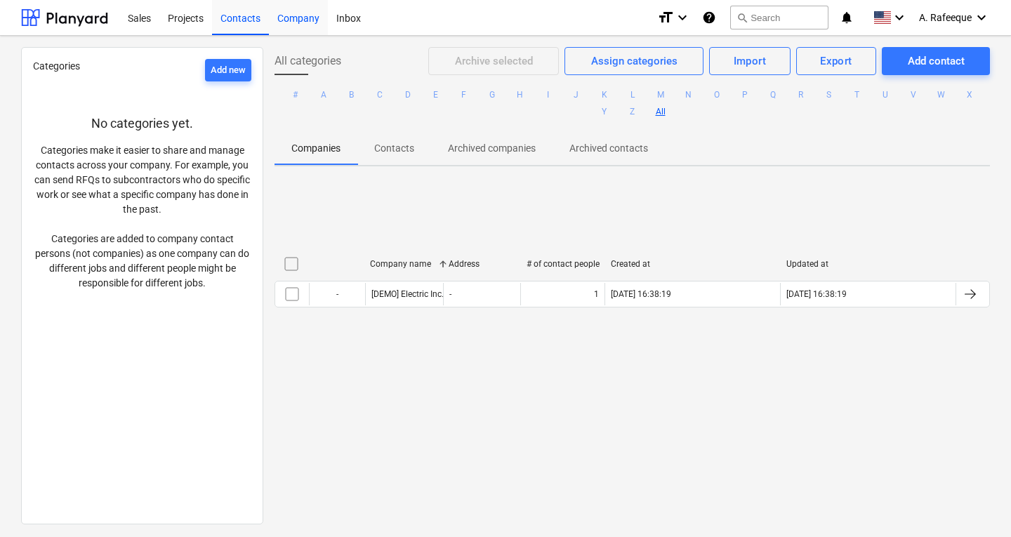
click at [293, 21] on div "Company" at bounding box center [298, 17] width 59 height 36
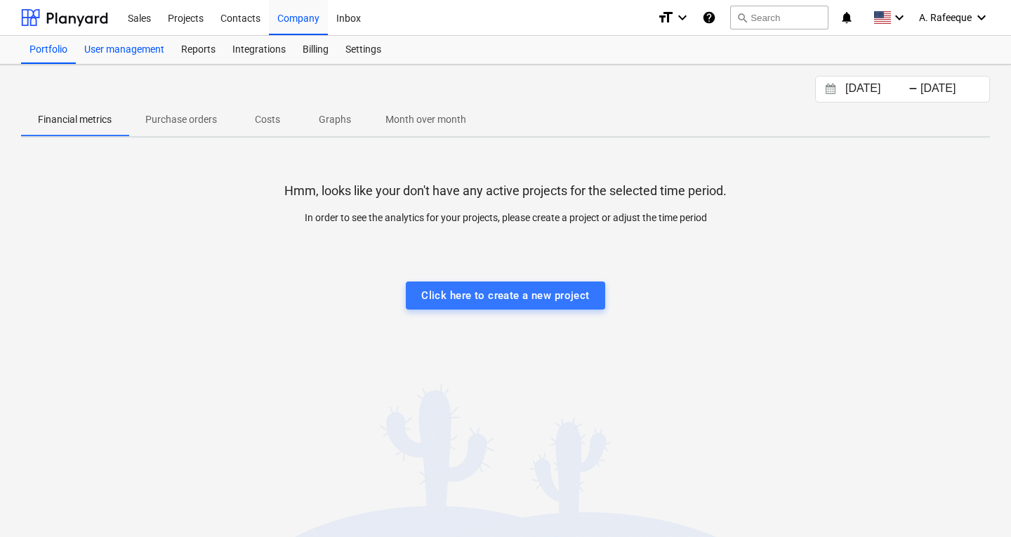
click at [123, 49] on div "User management" at bounding box center [124, 50] width 97 height 28
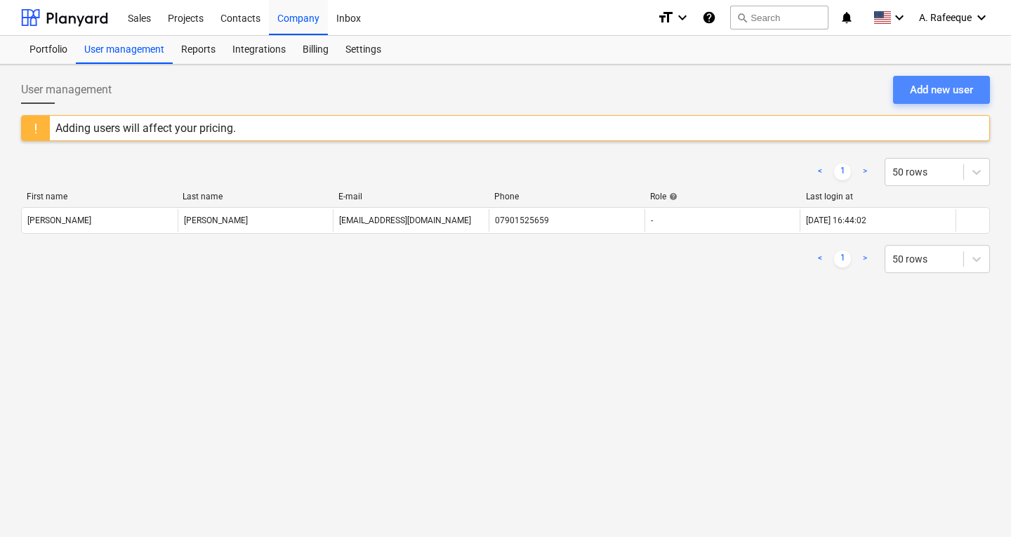
click at [917, 92] on div "Add new user" at bounding box center [941, 90] width 63 height 18
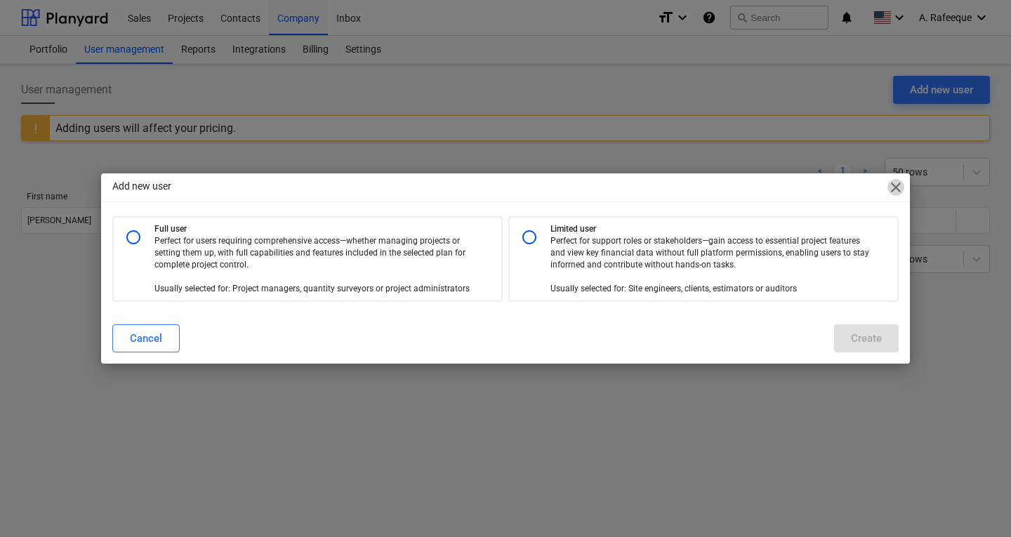
click at [898, 190] on span "close" at bounding box center [895, 187] width 17 height 17
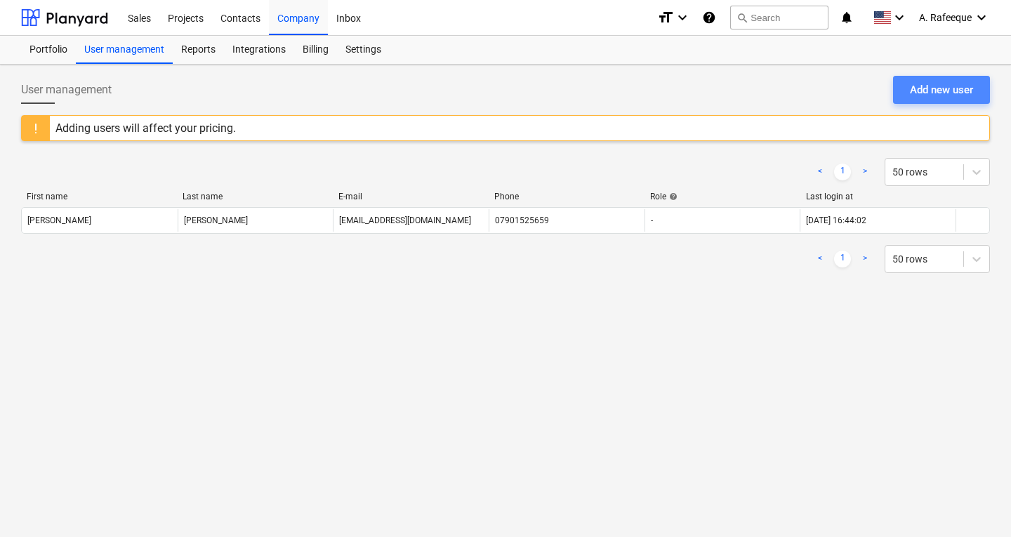
click at [928, 85] on div "Add new user" at bounding box center [941, 90] width 63 height 18
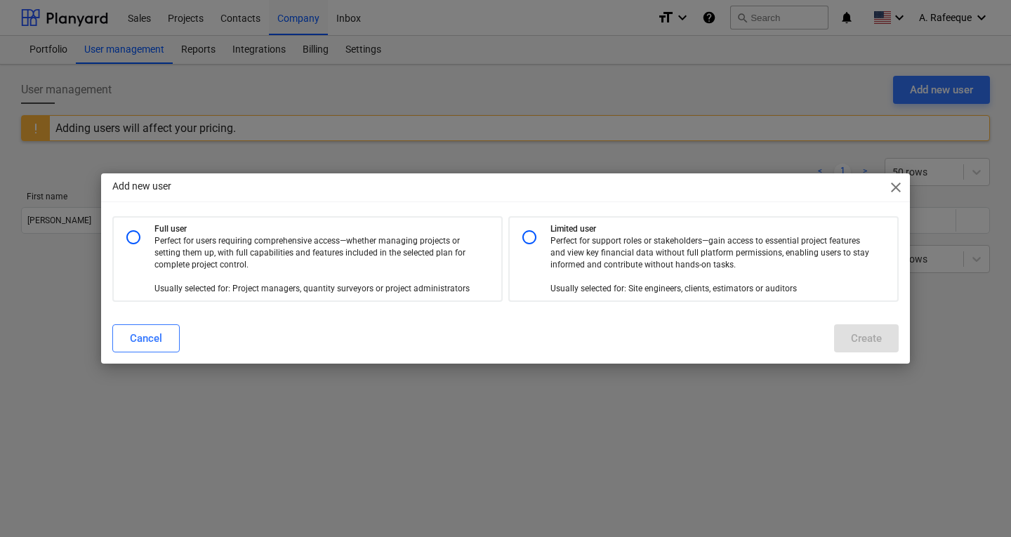
click at [260, 265] on p "Perfect for users requiring comprehensive access—whether managing projects or s…" at bounding box center [313, 265] width 319 height 60
radio input "true"
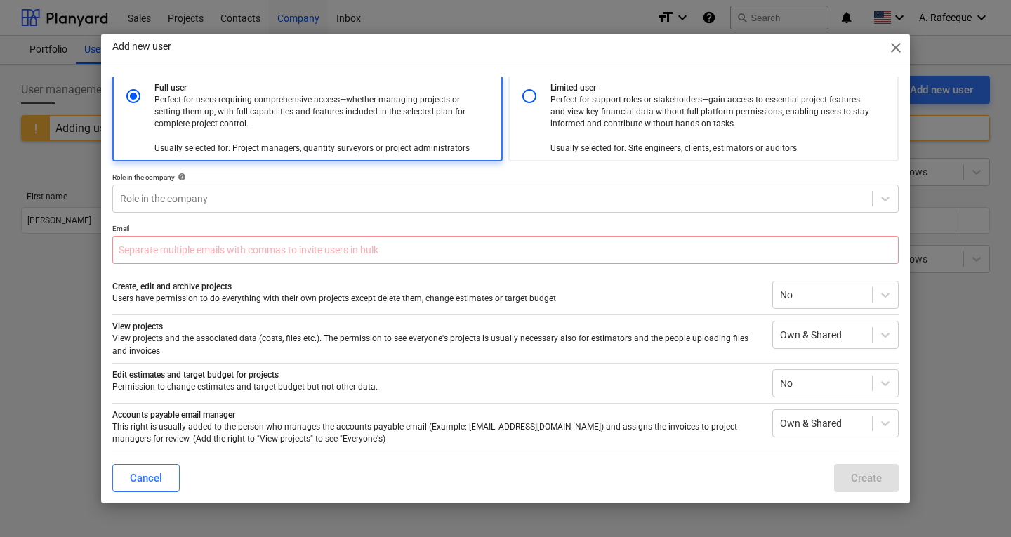
scroll to position [1, 0]
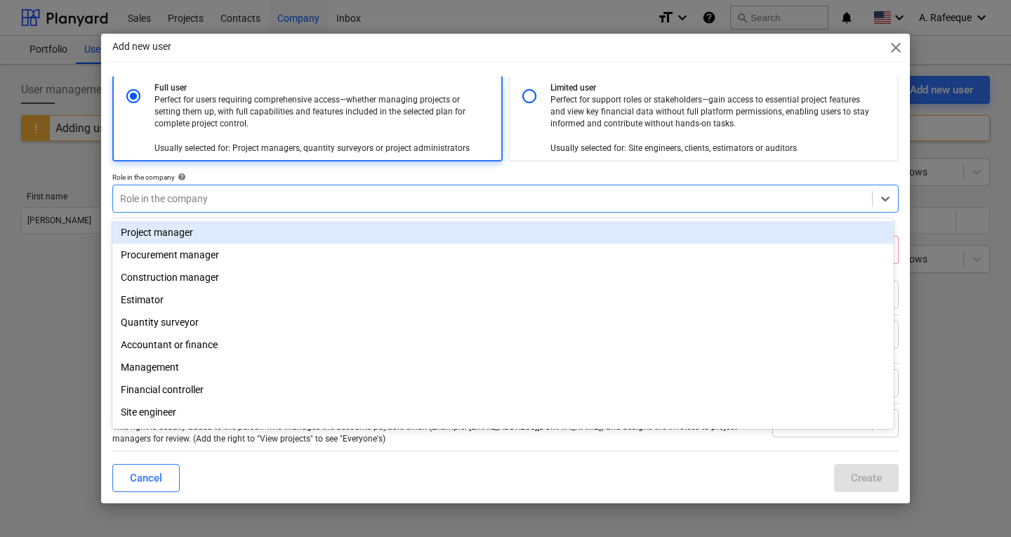
click at [248, 194] on div at bounding box center [492, 199] width 745 height 14
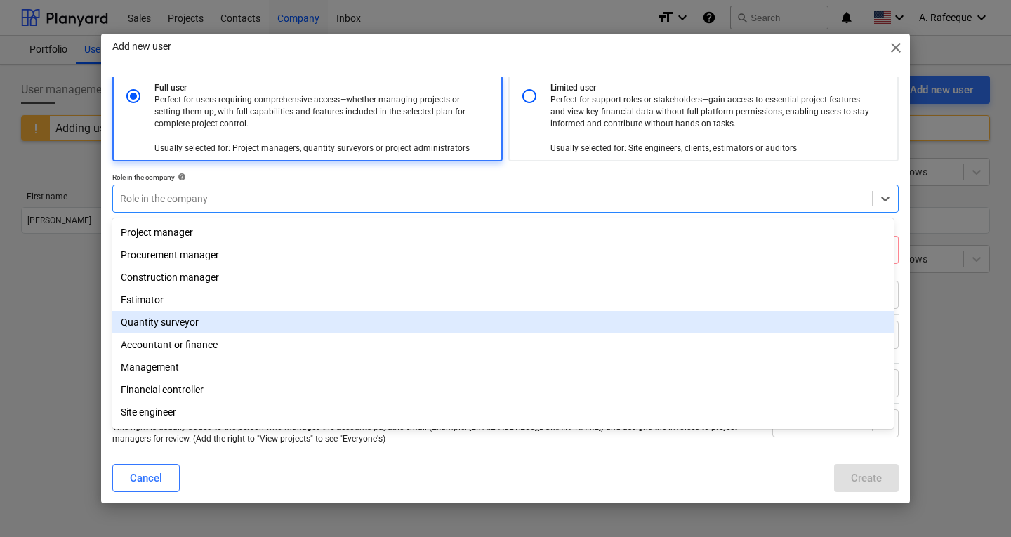
click at [135, 328] on div "Quantity surveyor" at bounding box center [502, 322] width 781 height 22
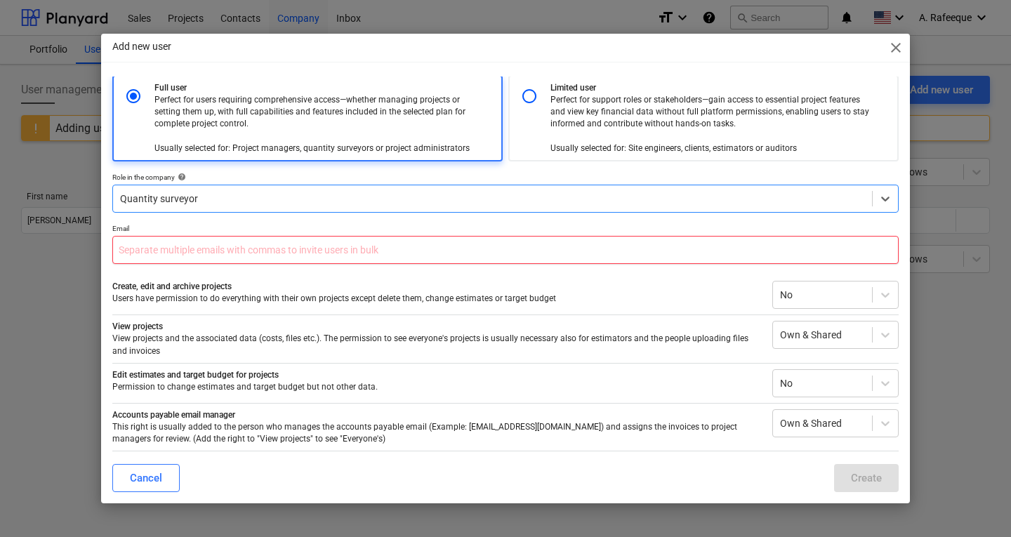
click at [305, 257] on input "text" at bounding box center [505, 250] width 786 height 28
